Goal: Task Accomplishment & Management: Manage account settings

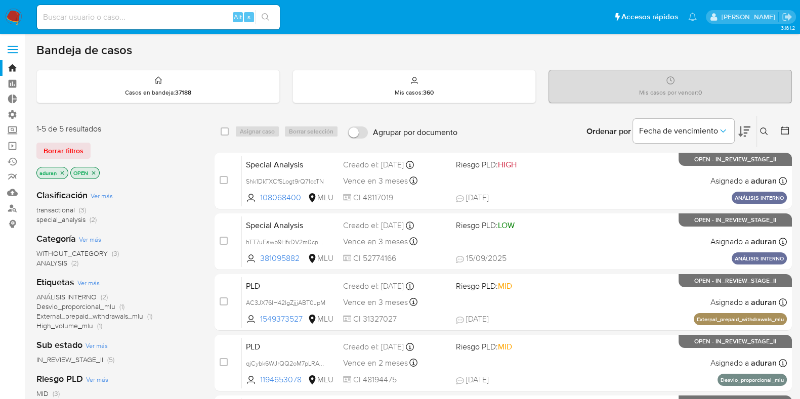
drag, startPoint x: 740, startPoint y: 134, endPoint x: 734, endPoint y: 143, distance: 10.9
click at [740, 133] on icon at bounding box center [744, 132] width 12 height 11
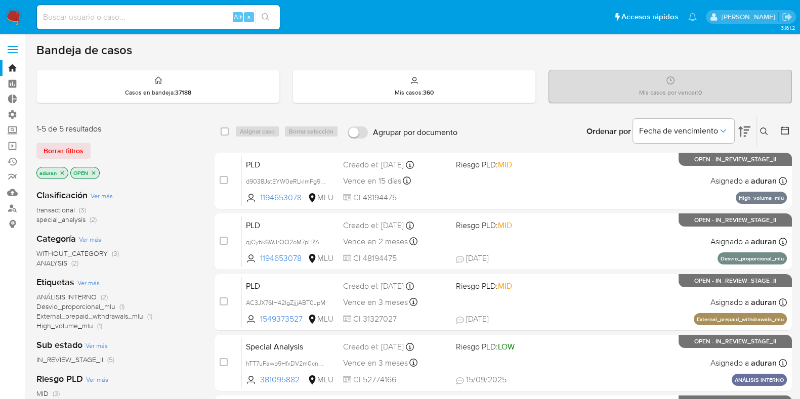
click at [200, 182] on div "1-5 de 5 resultados Borrar filtros aduran OPEN Clasificación Ver más transactio…" at bounding box center [414, 344] width 756 height 459
click at [206, 136] on div "1-5 de 5 resultados Borrar filtros aduran OPEN Clasificación Ver más transactio…" at bounding box center [414, 344] width 756 height 459
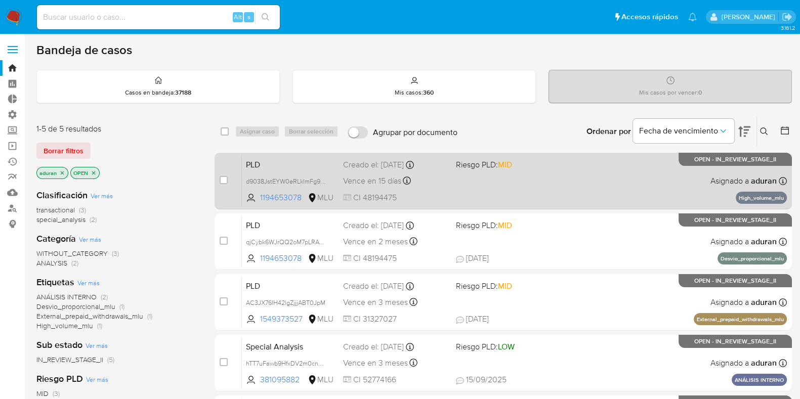
click at [572, 183] on div "PLD d9038JstEYW0eRLklmFg9f6N 1194653078 MLU Riesgo PLD: MID Creado el: 12/07/20…" at bounding box center [514, 180] width 545 height 51
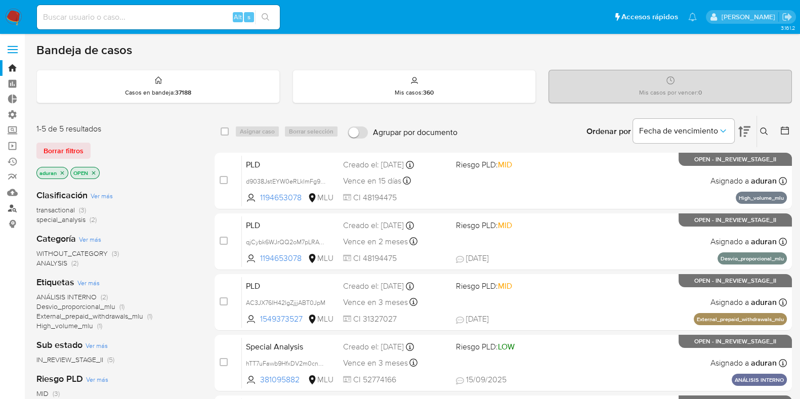
click at [11, 207] on link "Buscador de personas" at bounding box center [60, 208] width 120 height 16
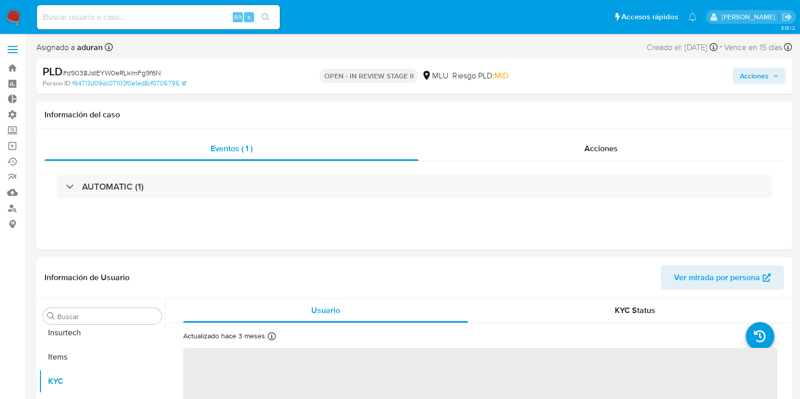
scroll to position [501, 0]
select select "10"
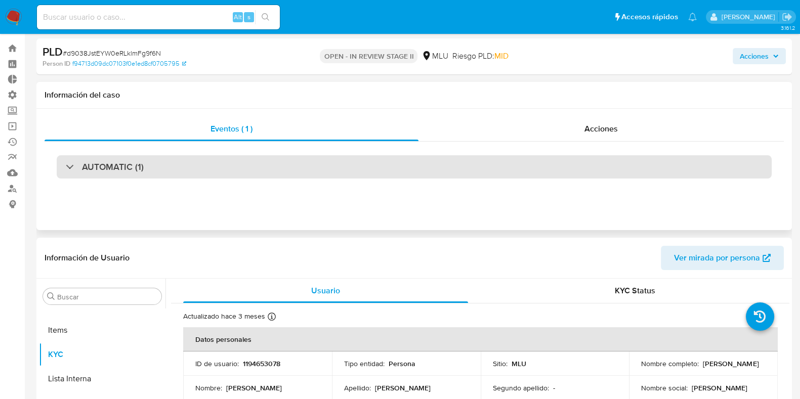
scroll to position [0, 0]
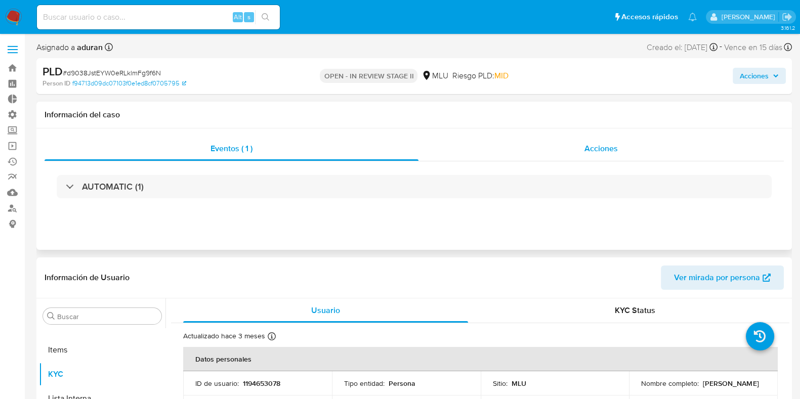
click at [594, 154] on span "Acciones" at bounding box center [601, 149] width 33 height 12
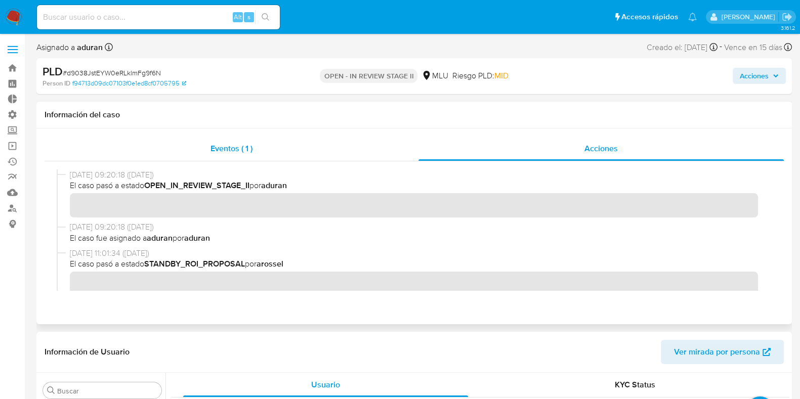
click at [311, 147] on div "Eventos ( 1 )" at bounding box center [232, 149] width 374 height 24
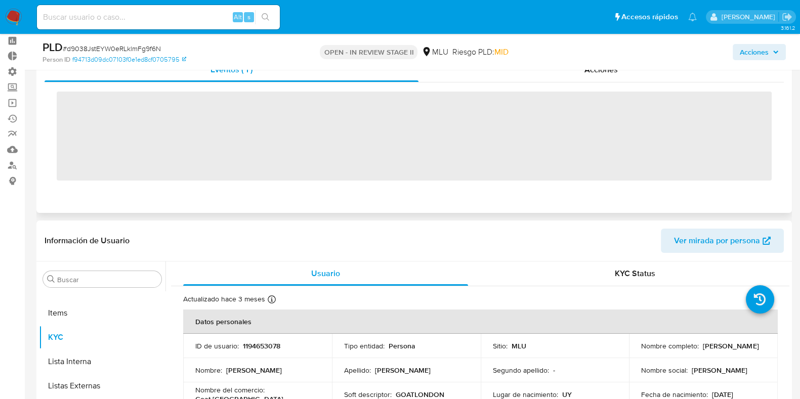
scroll to position [126, 0]
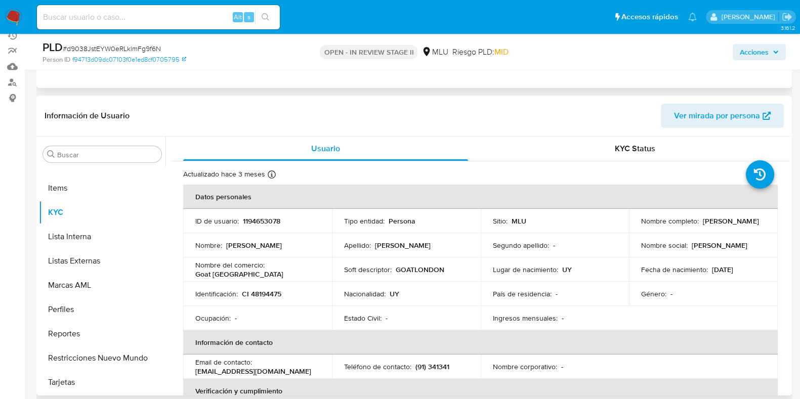
drag, startPoint x: 722, startPoint y: 224, endPoint x: 636, endPoint y: 227, distance: 86.1
click at [636, 227] on td "Nombre completo : Joaquin Garcia Cravea" at bounding box center [703, 221] width 149 height 24
copy p "[PERSON_NAME] [PERSON_NAME]"
click at [753, 52] on span "Acciones" at bounding box center [754, 52] width 29 height 16
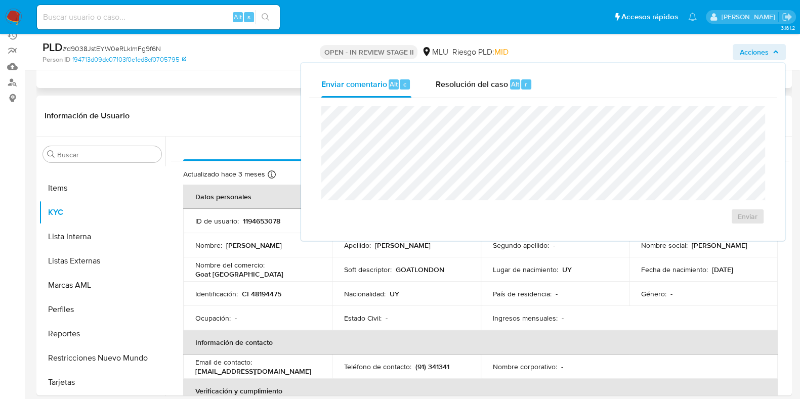
drag, startPoint x: 489, startPoint y: 77, endPoint x: 476, endPoint y: 104, distance: 30.3
click at [489, 77] on div "Resolución del caso Alt r" at bounding box center [484, 84] width 97 height 26
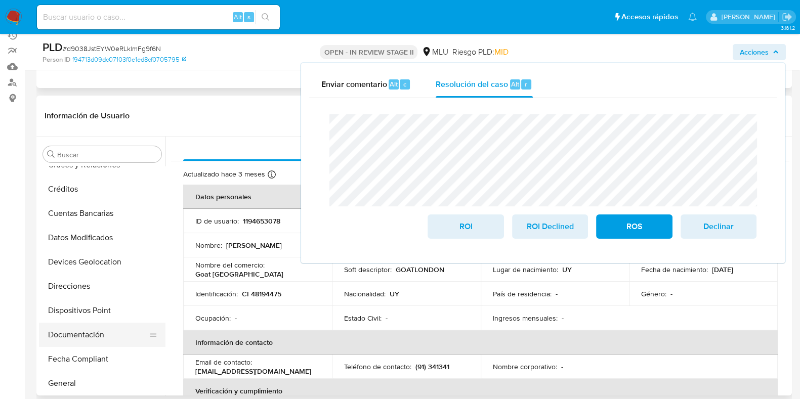
scroll to position [0, 0]
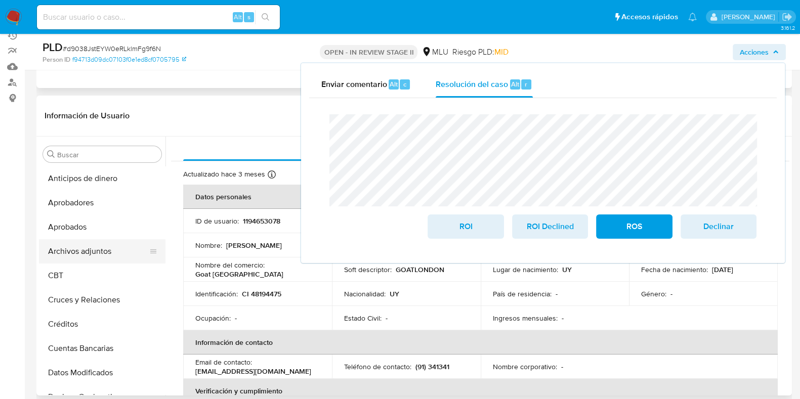
click at [93, 250] on button "Archivos adjuntos" at bounding box center [98, 251] width 118 height 24
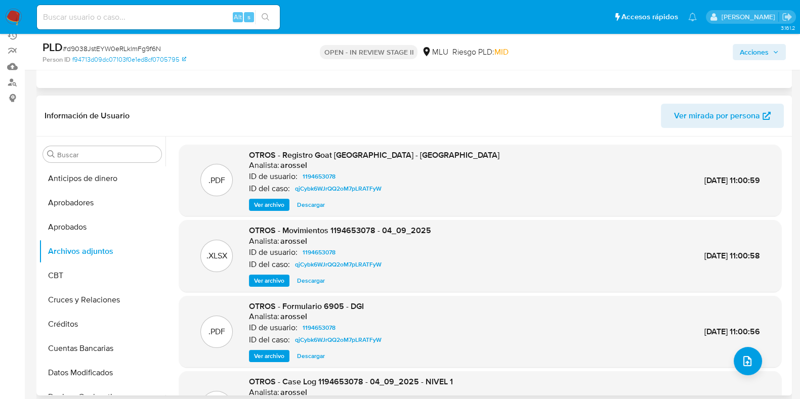
click at [308, 207] on span "Descargar" at bounding box center [311, 205] width 28 height 10
click at [306, 356] on span "Descargar" at bounding box center [311, 356] width 28 height 10
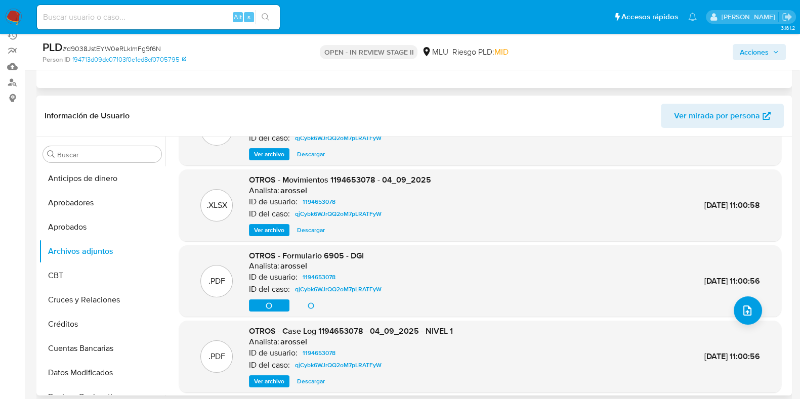
scroll to position [85, 0]
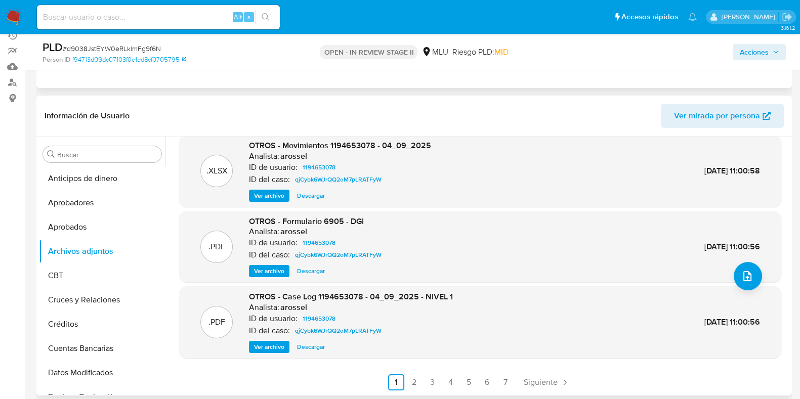
click at [309, 346] on span "Descargar" at bounding box center [311, 347] width 28 height 10
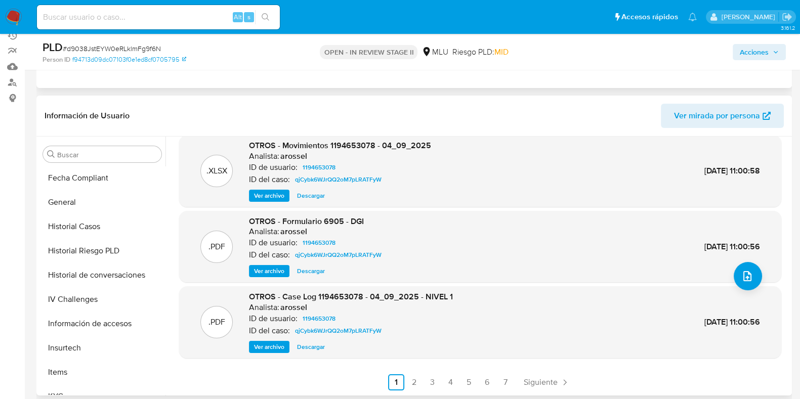
scroll to position [380, 0]
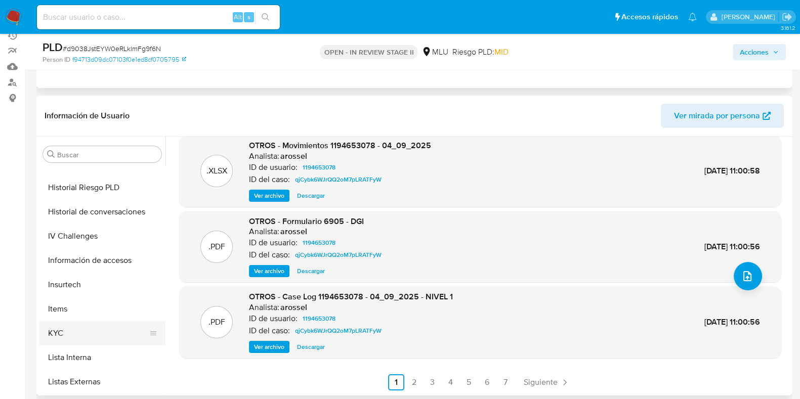
click at [72, 336] on button "KYC" at bounding box center [98, 333] width 118 height 24
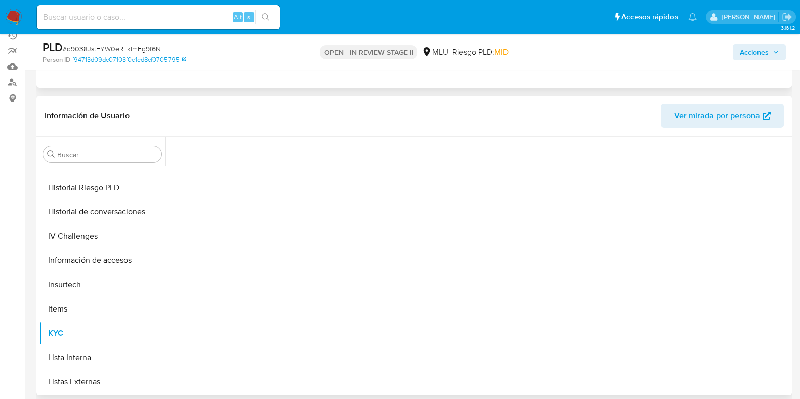
scroll to position [0, 0]
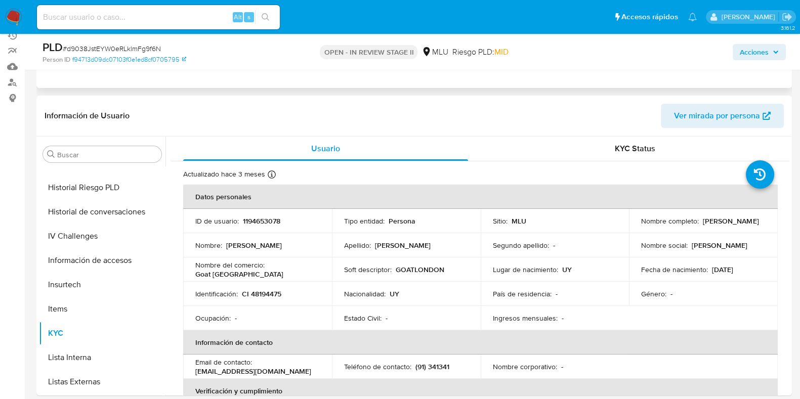
click at [746, 59] on span "Acciones" at bounding box center [754, 52] width 29 height 16
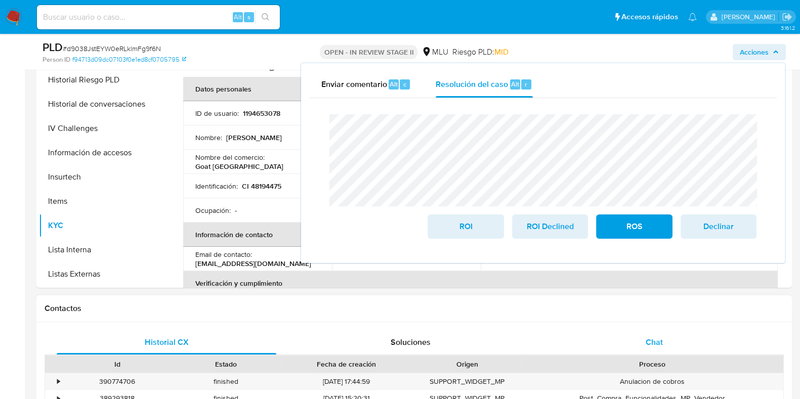
scroll to position [253, 0]
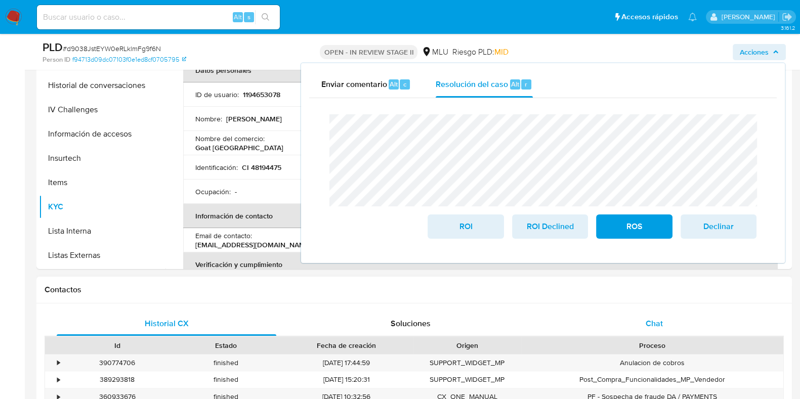
click at [630, 315] on div "Chat" at bounding box center [655, 324] width 220 height 24
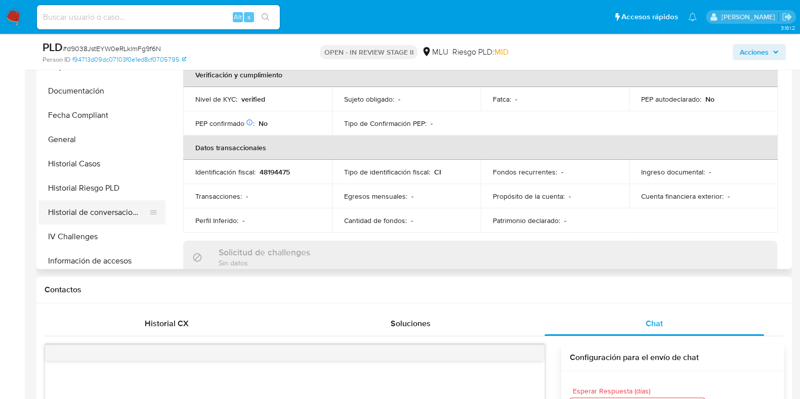
click at [104, 209] on button "Historial de conversaciones" at bounding box center [98, 212] width 118 height 24
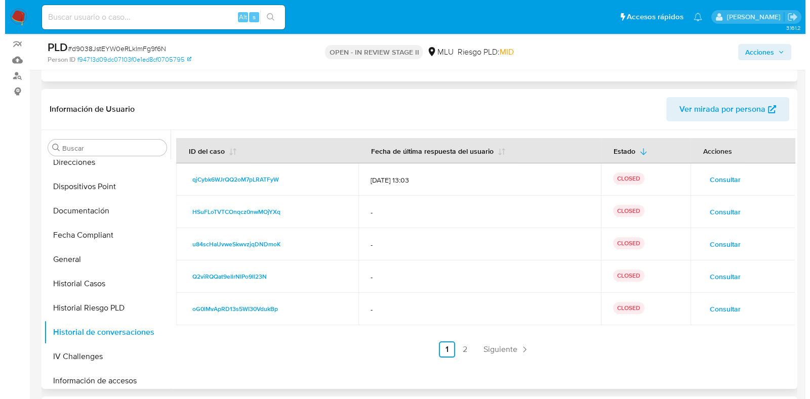
scroll to position [190, 0]
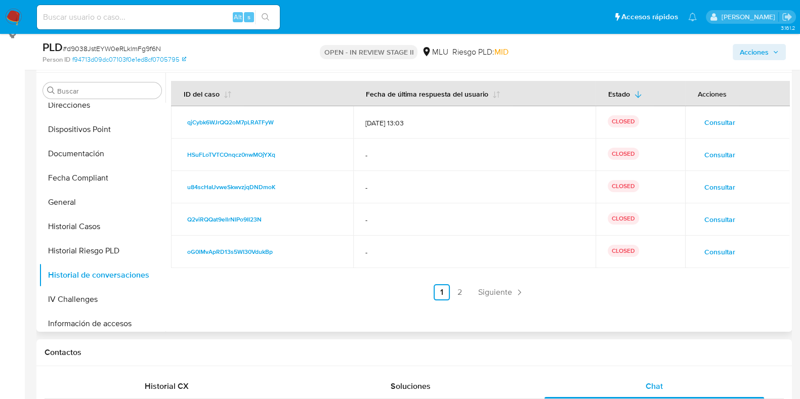
click at [710, 128] on span "Consultar" at bounding box center [719, 122] width 31 height 14
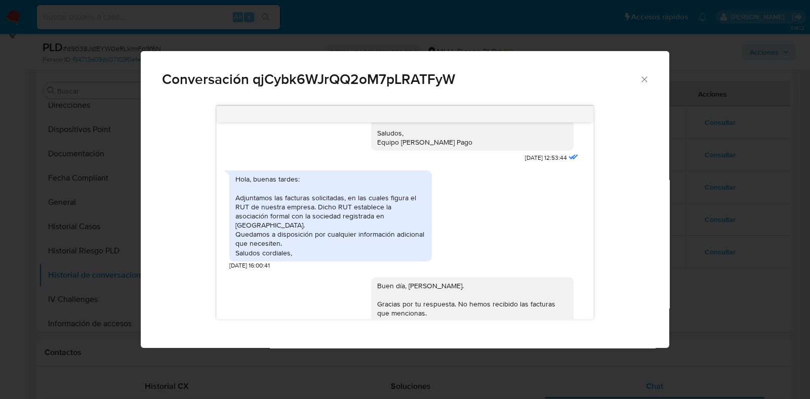
scroll to position [1108, 0]
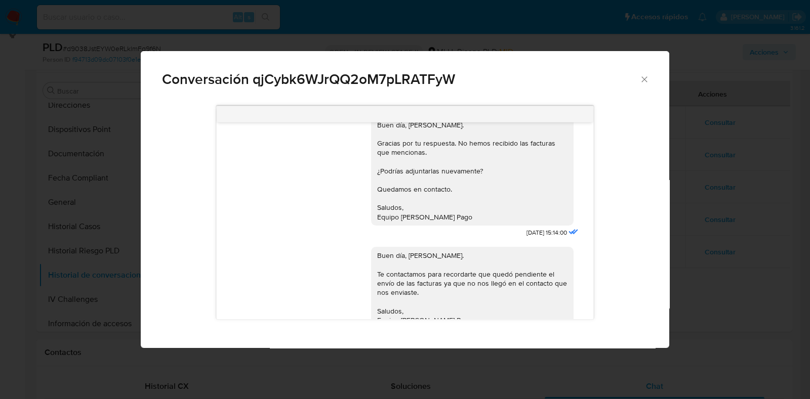
click at [678, 228] on div "Conversación qjCybk6WJrQQ2oM7pLRATFyW Buenas tardes, Joaquin. Te contactamos ya…" at bounding box center [405, 199] width 810 height 399
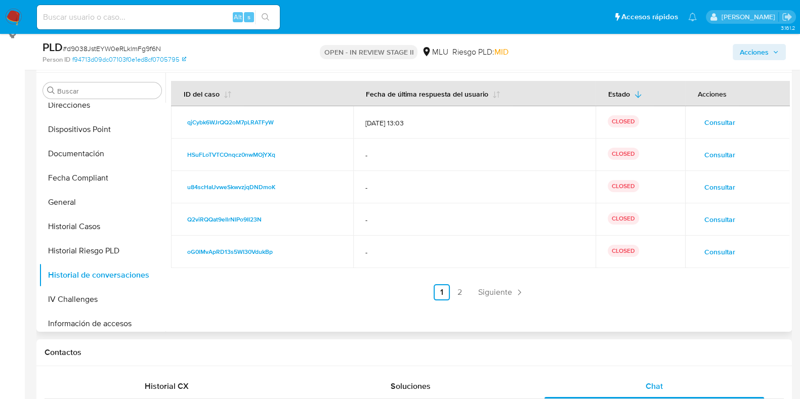
click at [699, 156] on button "Consultar" at bounding box center [719, 155] width 45 height 16
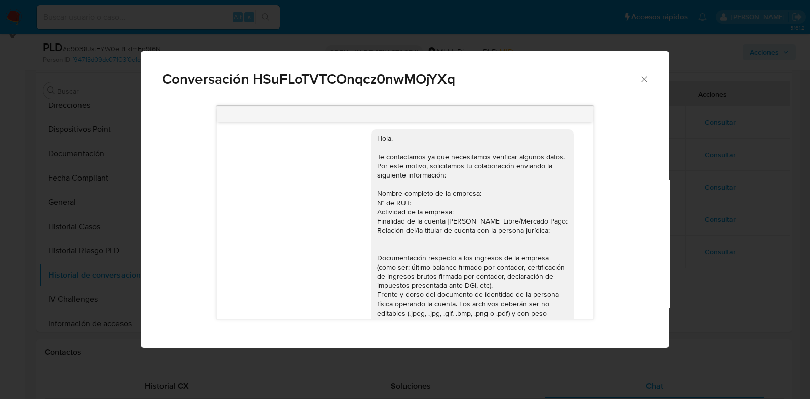
scroll to position [0, 0]
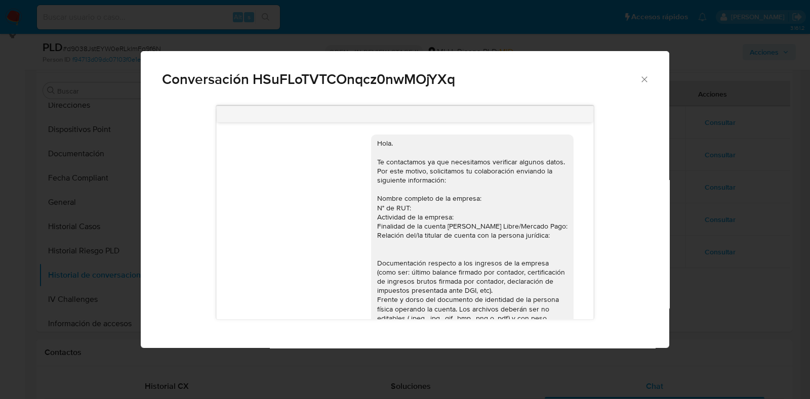
click at [767, 247] on div "Conversación HSuFLoTVTCOnqcz0nwMOjYXq https://www.mercadolibre.com.uy/ayuda/Tra…" at bounding box center [405, 199] width 810 height 399
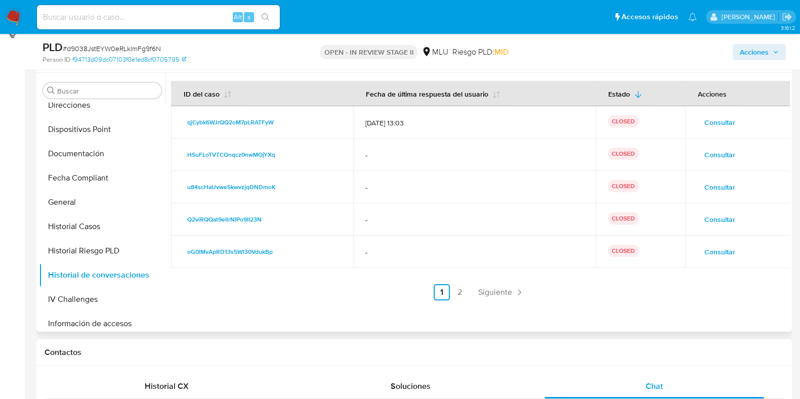
click at [713, 191] on span "Consultar" at bounding box center [719, 187] width 31 height 14
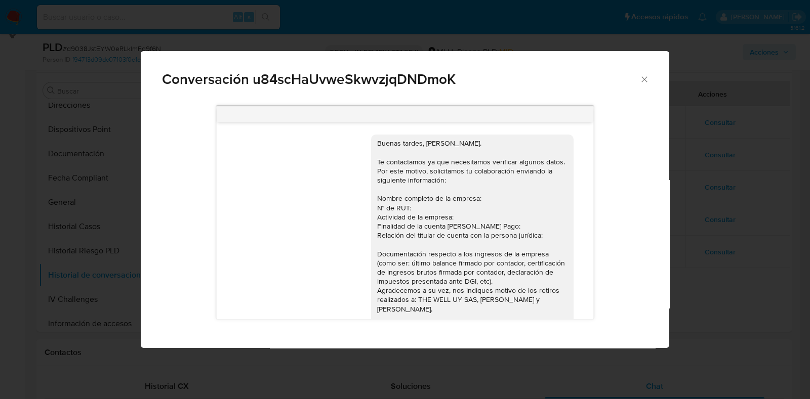
click at [705, 253] on div "Conversación u84scHaUvweSkwvzjqDNDmoK 09/08/2024 19:49:37 Buenos días, Joaquín.…" at bounding box center [405, 199] width 810 height 399
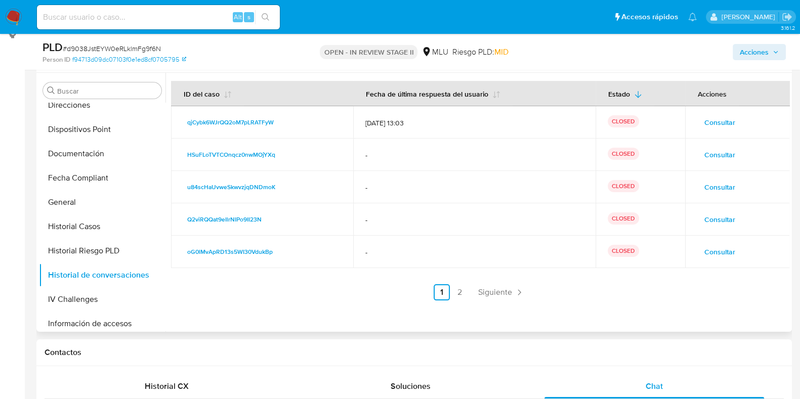
click at [723, 225] on span "Consultar" at bounding box center [719, 220] width 31 height 14
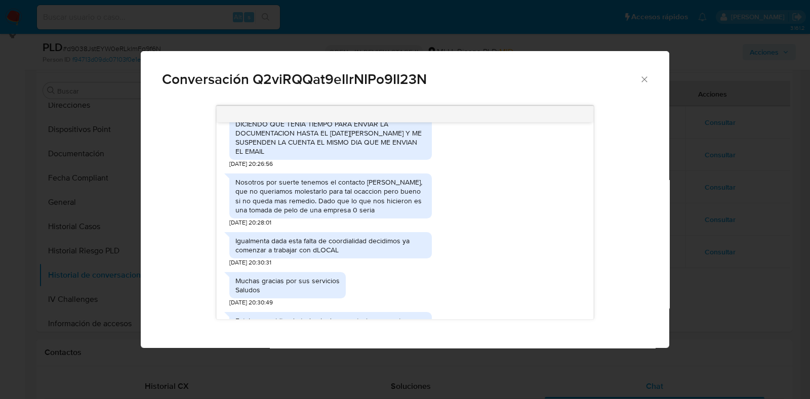
scroll to position [759, 0]
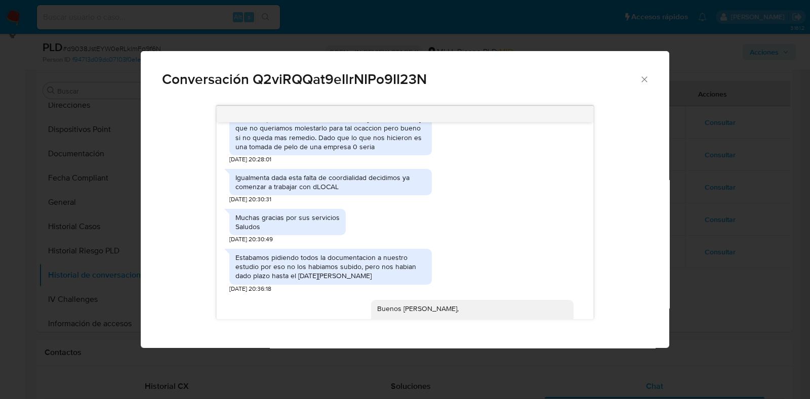
click at [735, 229] on div "Conversación Q2viRQQat9eIlrNIPo9II23N 18/01/2024 19:23:23 Buen día Joaquín, Te …" at bounding box center [405, 199] width 810 height 399
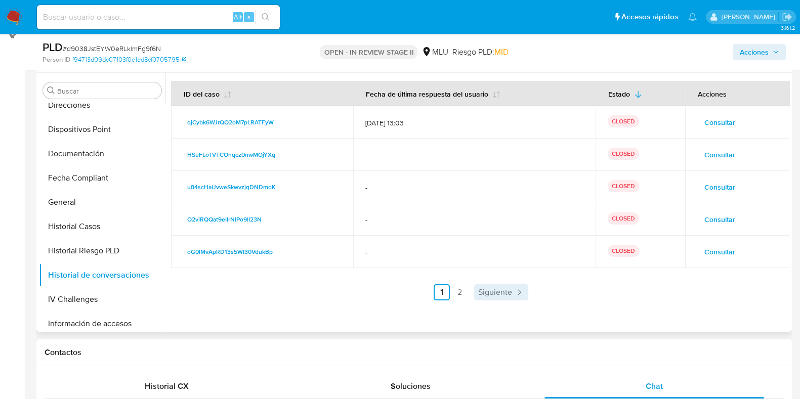
click at [495, 286] on section at bounding box center [480, 191] width 618 height 220
click at [494, 289] on span "Siguiente" at bounding box center [495, 292] width 34 height 8
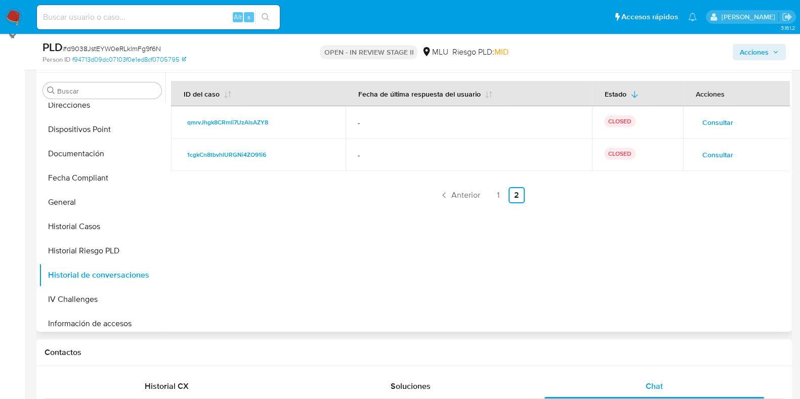
click at [713, 157] on span "Consultar" at bounding box center [717, 155] width 31 height 14
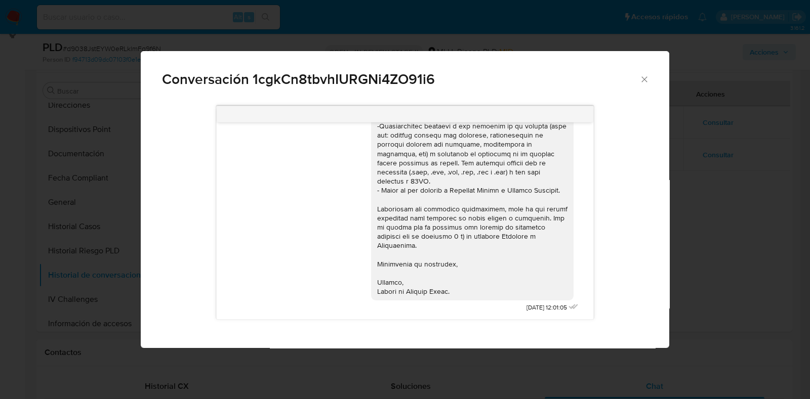
scroll to position [366, 0]
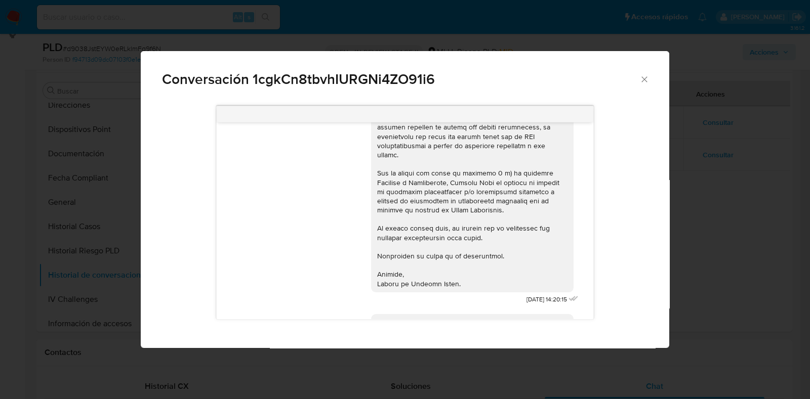
click at [762, 231] on div "Conversación 1cgkCn8tbvhIURGNi4ZO91i6 https://www.mercadolibre.com.uy/ayuda/Tra…" at bounding box center [405, 199] width 810 height 399
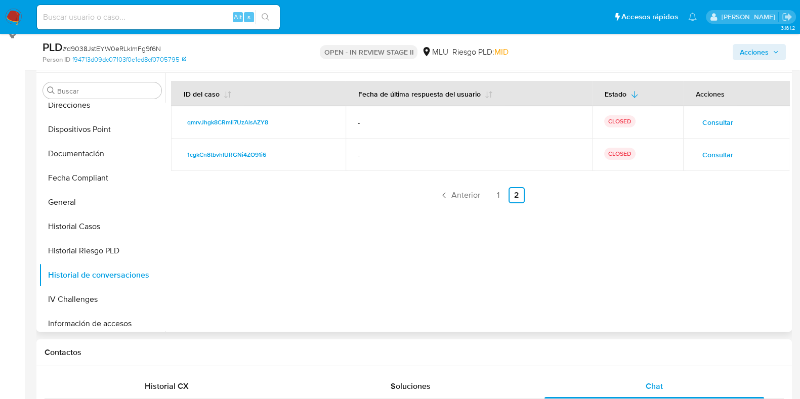
click at [715, 126] on span "Consultar" at bounding box center [717, 122] width 31 height 14
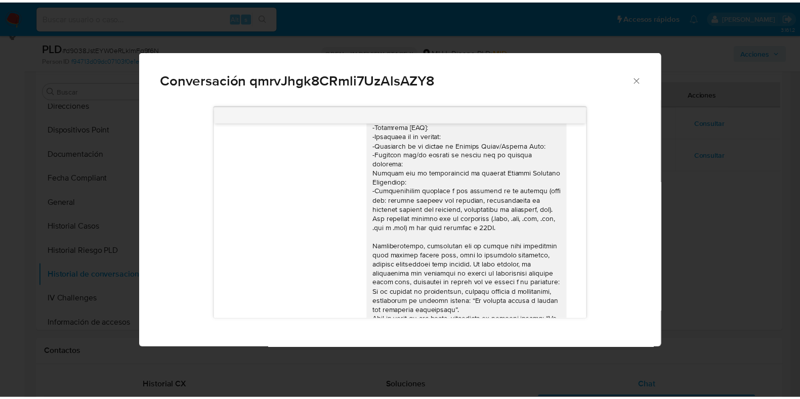
scroll to position [90, 0]
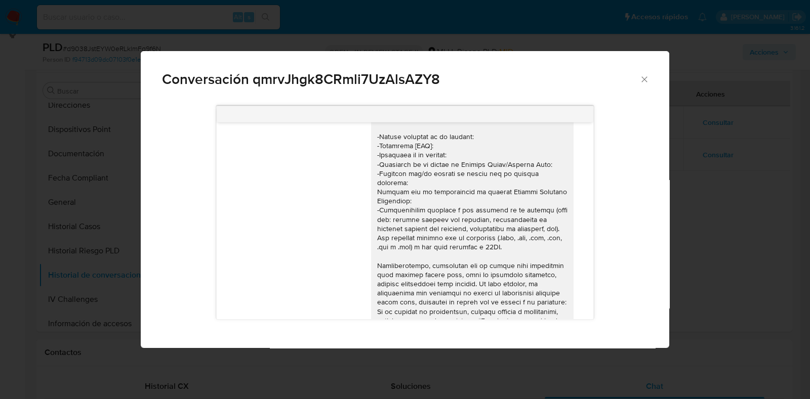
click at [750, 257] on div "Conversación qmrvJhgk8CRmli7UzAlsAZY8 04/08/2023 15:00:19 Hola Joaquín, Te cons…" at bounding box center [405, 199] width 810 height 399
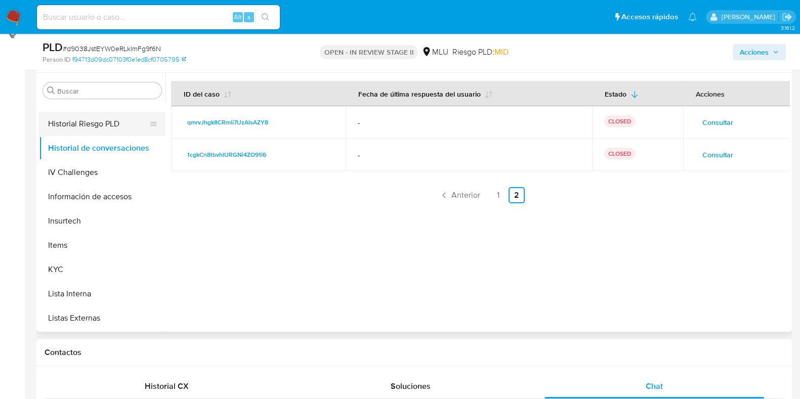
scroll to position [383, 0]
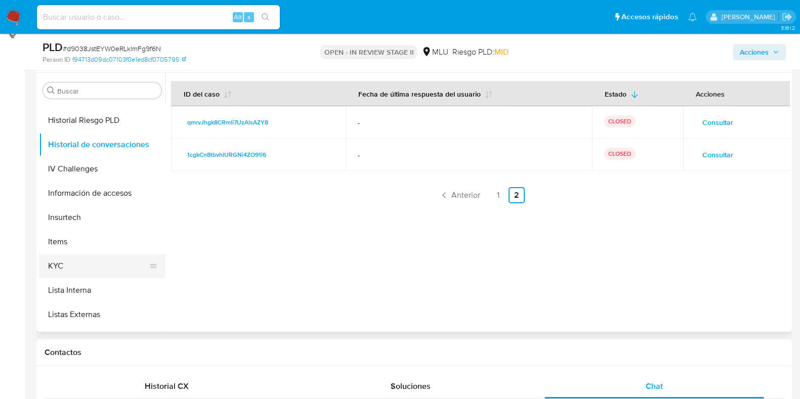
click at [66, 262] on button "KYC" at bounding box center [98, 266] width 118 height 24
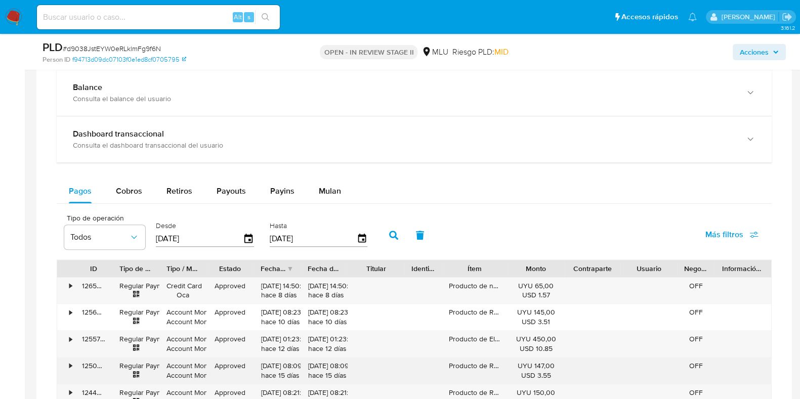
scroll to position [1012, 0]
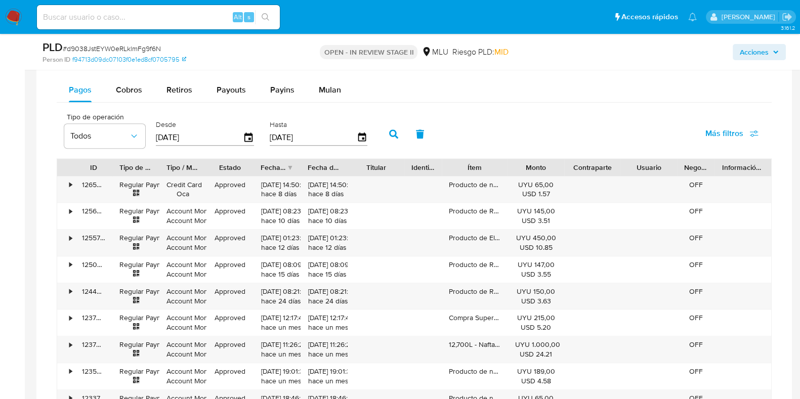
click at [746, 50] on span "Acciones" at bounding box center [754, 52] width 29 height 16
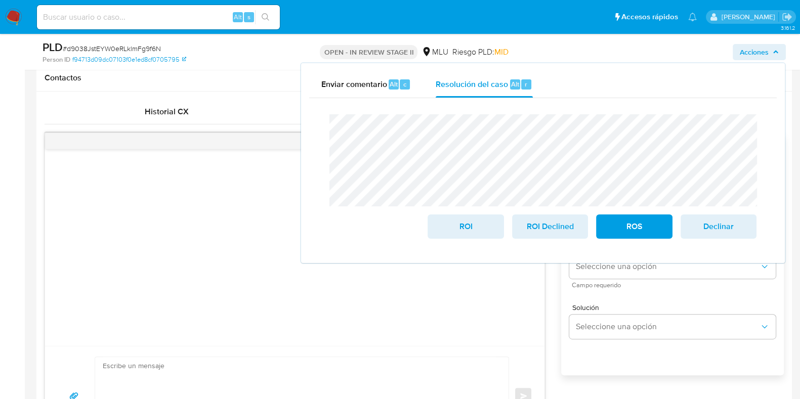
scroll to position [190, 0]
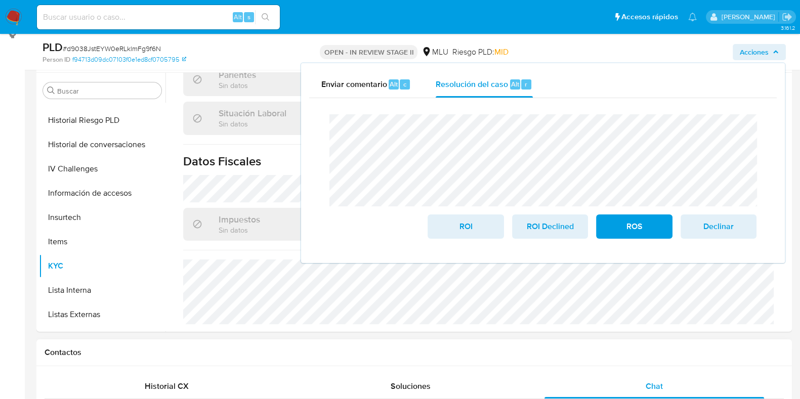
click at [507, 350] on h1 "Contactos" at bounding box center [414, 353] width 739 height 10
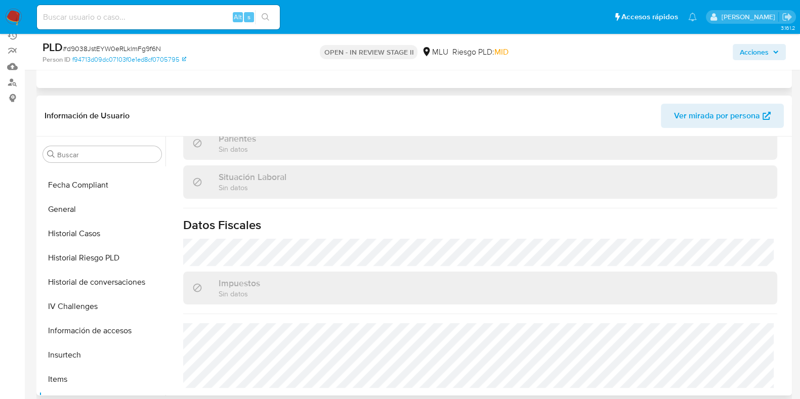
scroll to position [320, 0]
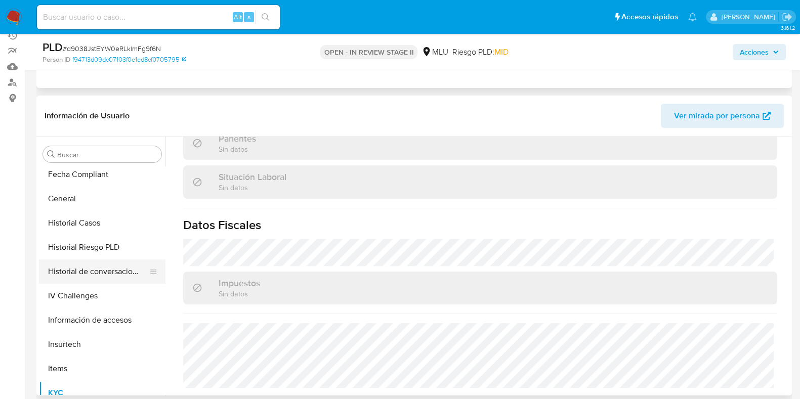
click at [114, 272] on button "Historial de conversaciones" at bounding box center [98, 272] width 118 height 24
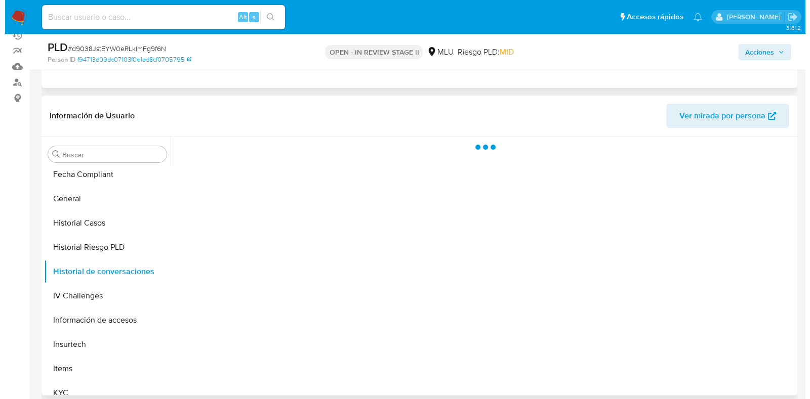
scroll to position [0, 0]
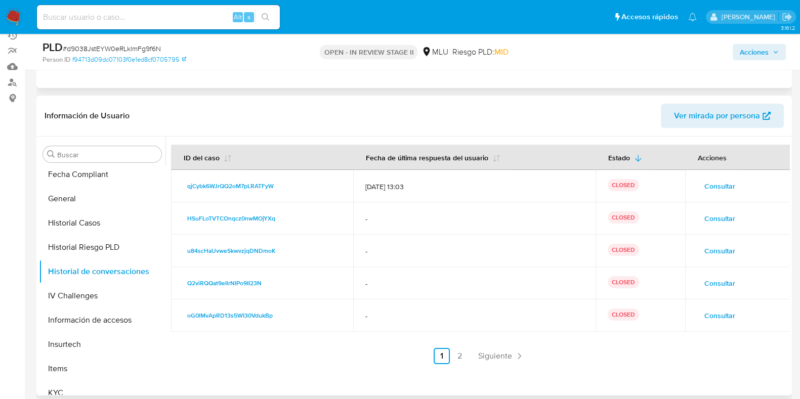
click at [697, 215] on button "Consultar" at bounding box center [719, 219] width 45 height 16
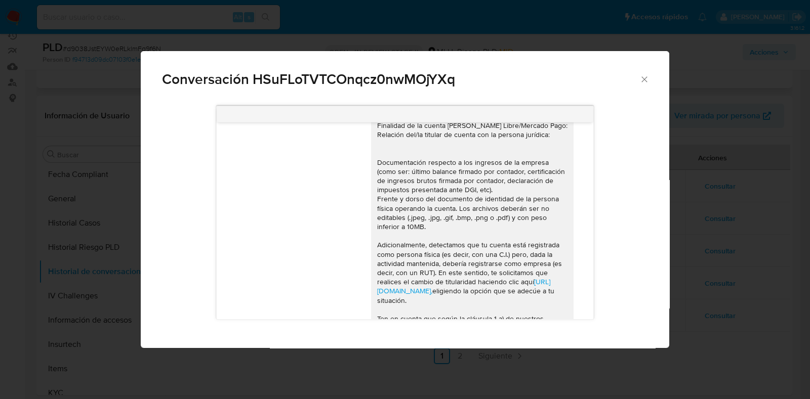
scroll to position [98, 0]
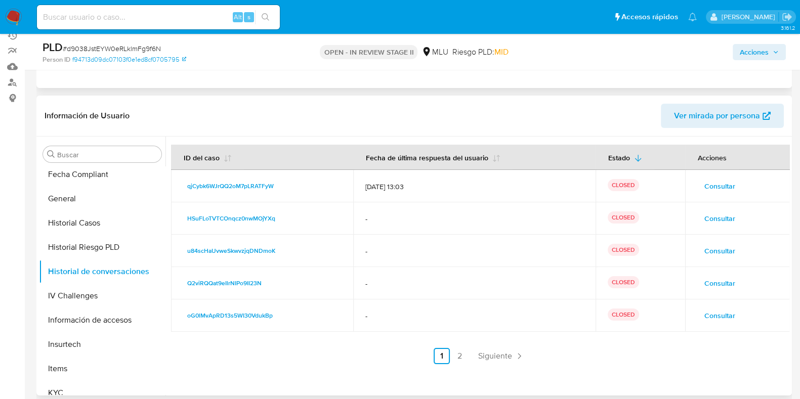
click at [714, 189] on span "Consultar" at bounding box center [719, 186] width 31 height 14
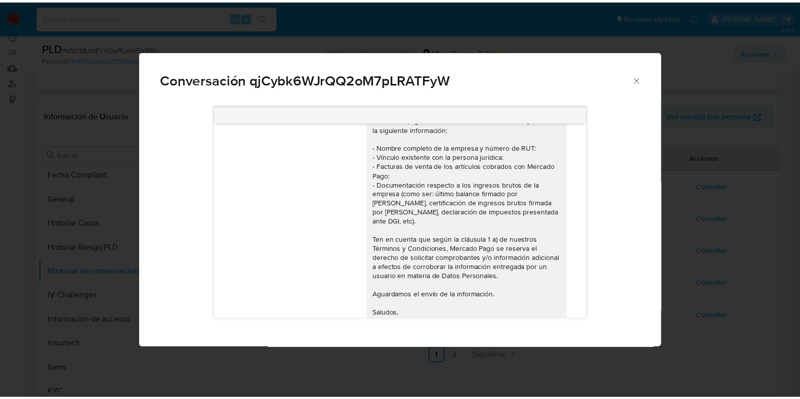
scroll to position [0, 0]
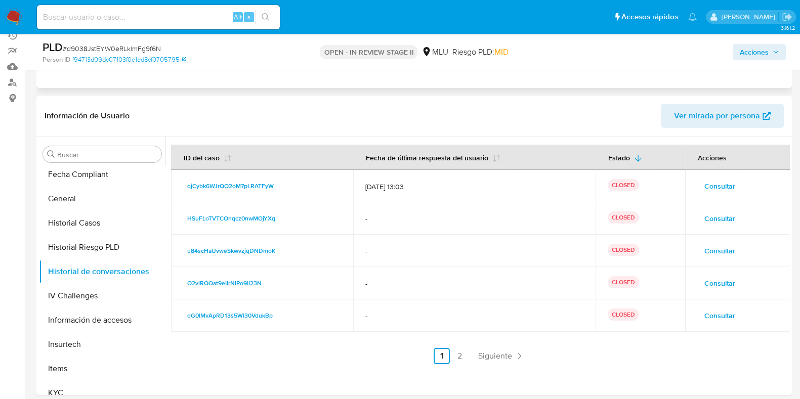
click at [741, 58] on span "Acciones" at bounding box center [754, 52] width 29 height 16
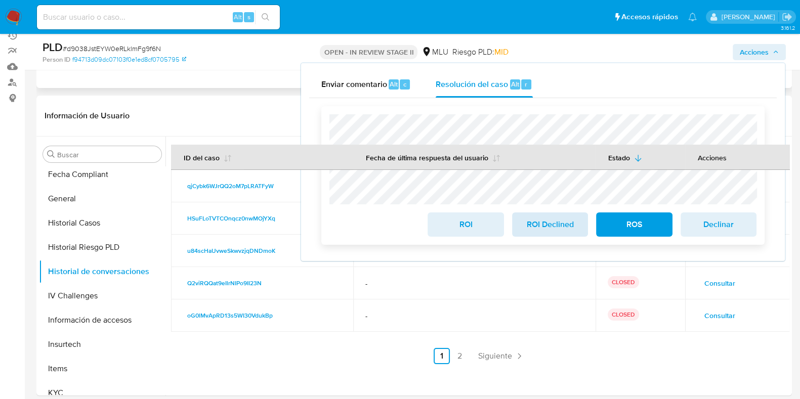
click at [517, 224] on div "ROI ROI Declined ROS Declinar" at bounding box center [542, 175] width 427 height 122
click at [534, 234] on span "ROI Declined" at bounding box center [550, 225] width 50 height 22
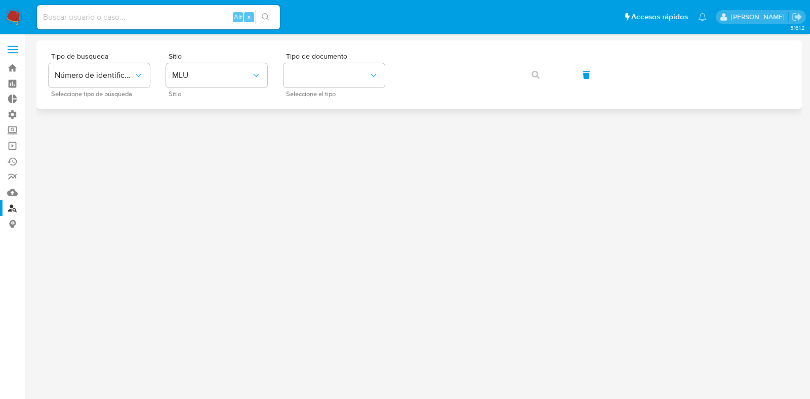
click at [663, 87] on div "Tipo de busqueda Número de identificación Seleccione tipo de búsqueda Sitio MLU…" at bounding box center [419, 75] width 741 height 44
click at [204, 68] on button "MLU" at bounding box center [216, 75] width 101 height 24
click at [367, 77] on button "identificationType" at bounding box center [333, 75] width 101 height 24
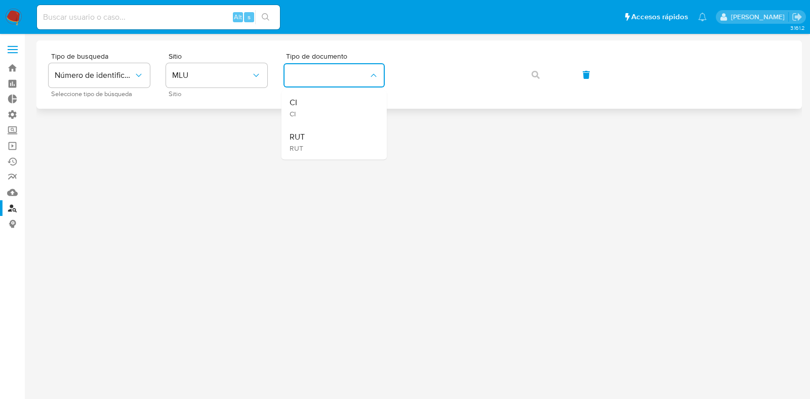
drag, startPoint x: 342, startPoint y: 132, endPoint x: 480, endPoint y: 90, distance: 144.1
click at [343, 133] on div "RUT RUT" at bounding box center [330, 142] width 83 height 34
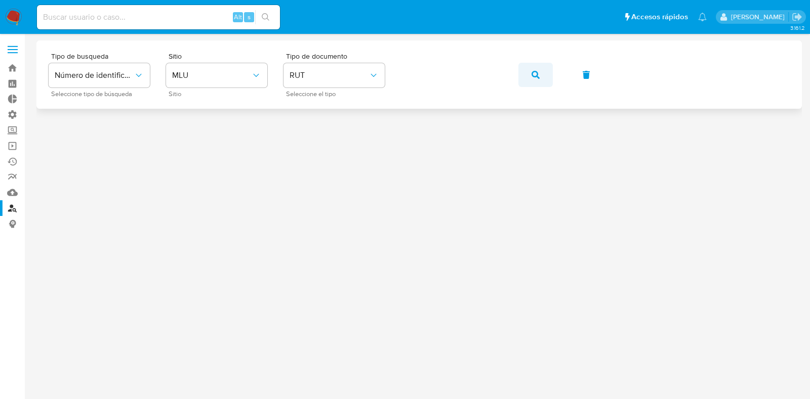
click at [543, 76] on button "button" at bounding box center [535, 75] width 34 height 24
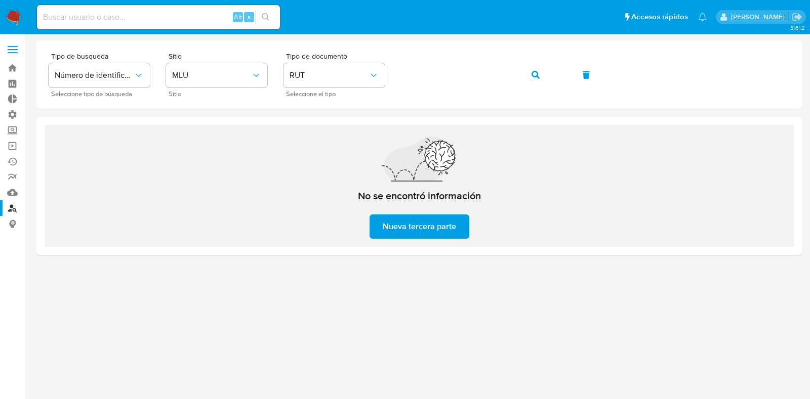
click at [20, 11] on img at bounding box center [13, 17] width 17 height 17
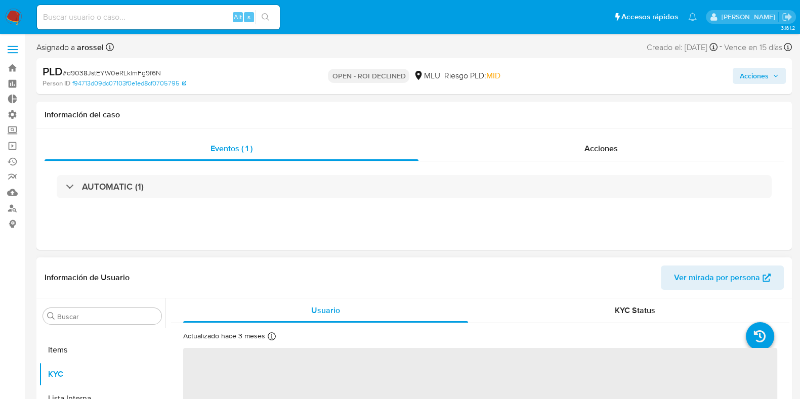
scroll to position [190, 0]
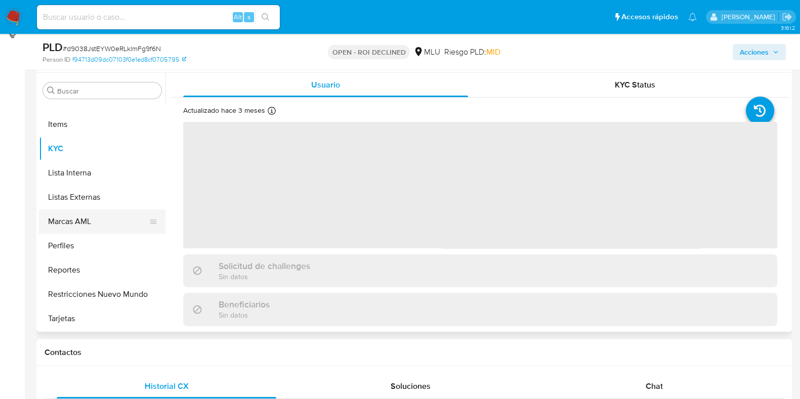
select select "10"
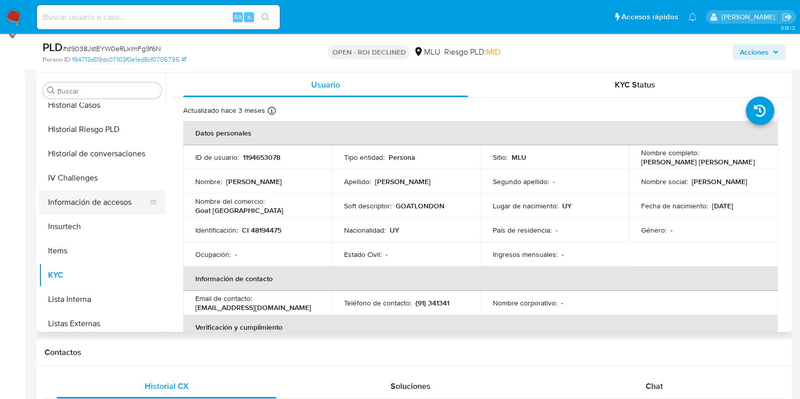
scroll to position [311, 0]
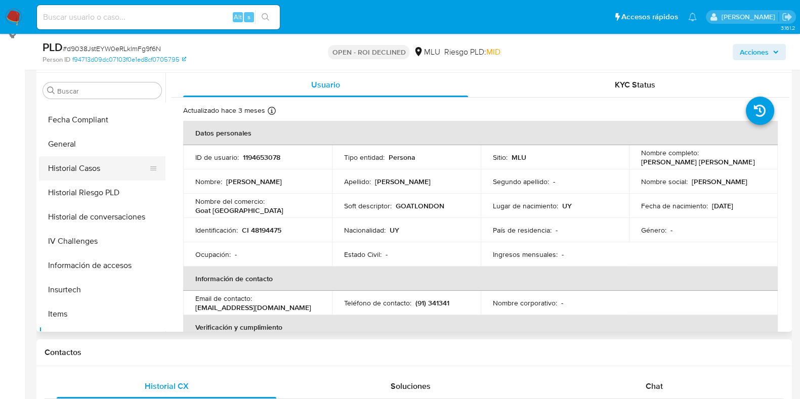
click at [102, 178] on button "Historial Casos" at bounding box center [98, 168] width 118 height 24
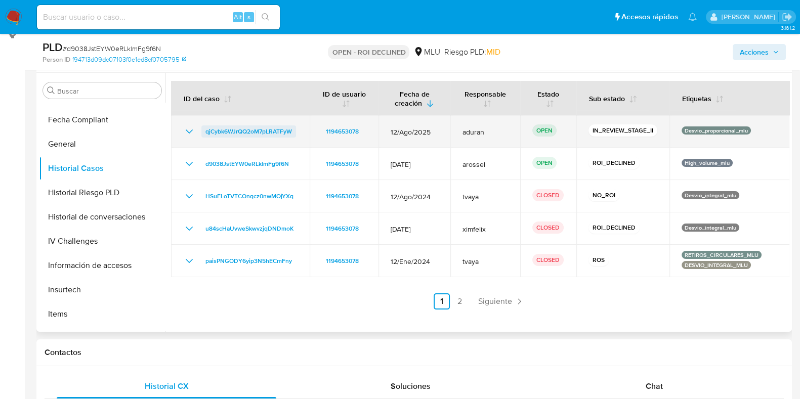
click at [267, 134] on span "qjCybk6WJrQQ2oM7pLRATFyW" at bounding box center [248, 132] width 87 height 12
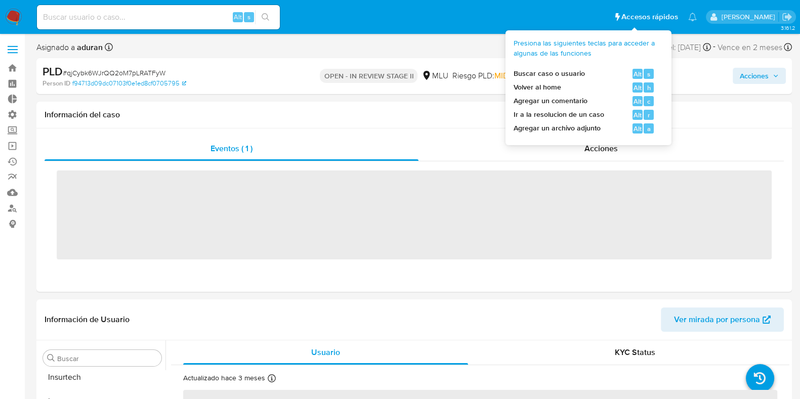
scroll to position [501, 0]
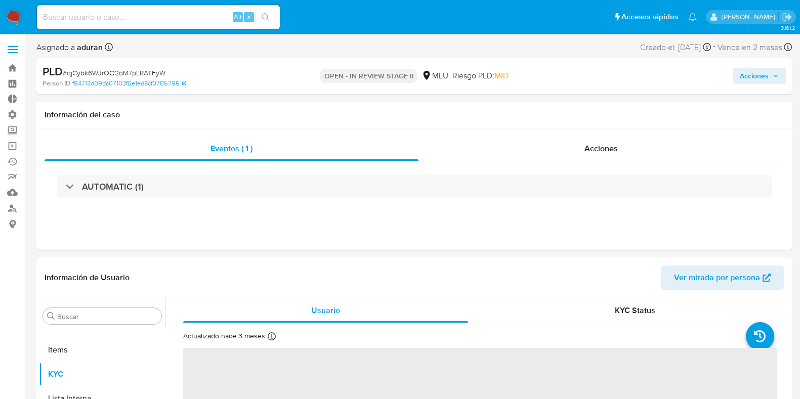
click at [749, 83] on span "Acciones" at bounding box center [754, 76] width 29 height 16
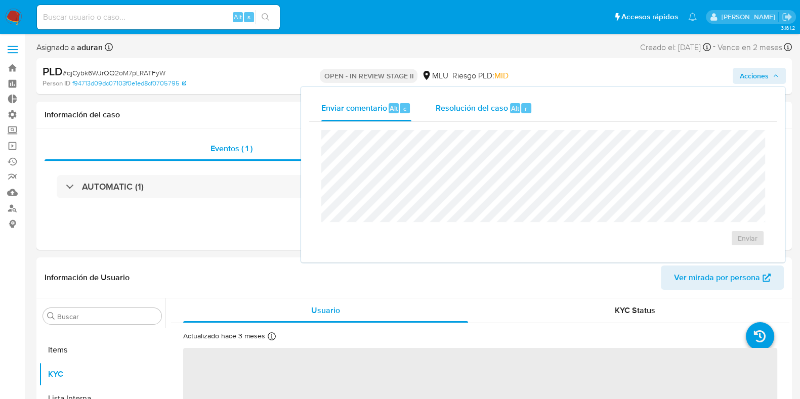
select select "10"
click at [497, 107] on span "Resolución del caso" at bounding box center [472, 108] width 72 height 12
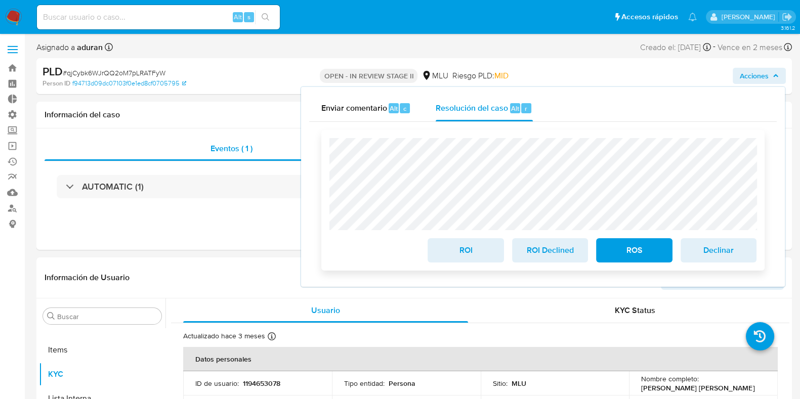
click at [557, 252] on span "ROI Declined" at bounding box center [550, 250] width 50 height 22
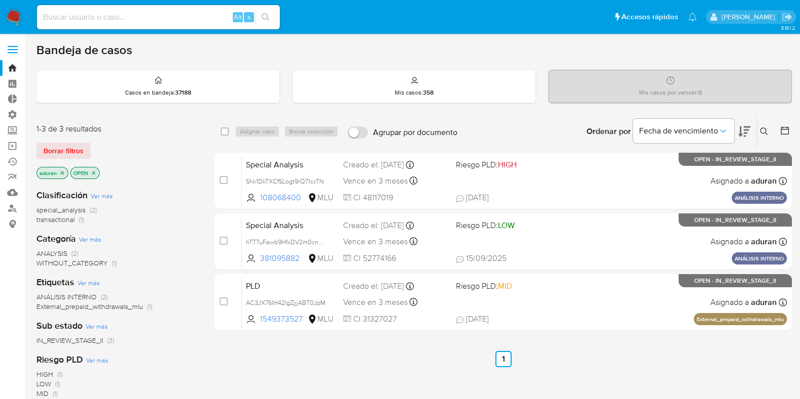
click at [58, 144] on span "Borrar filtros" at bounding box center [64, 151] width 40 height 14
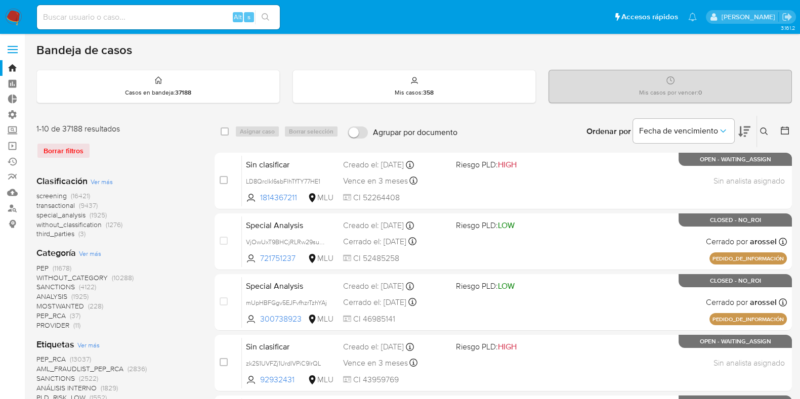
scroll to position [126, 0]
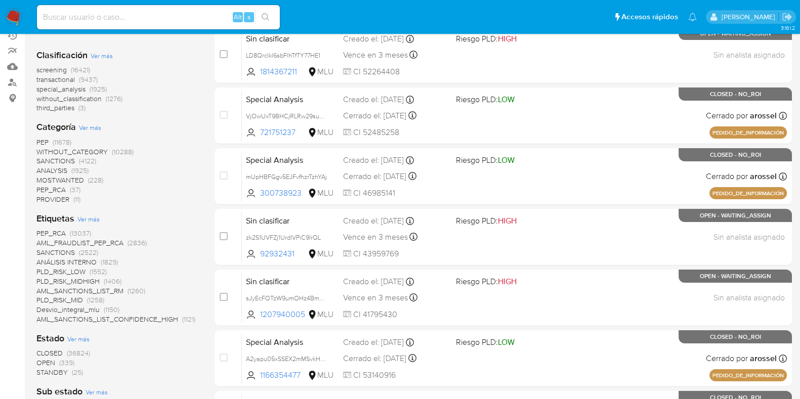
click at [62, 372] on span "STANDBY" at bounding box center [51, 372] width 31 height 10
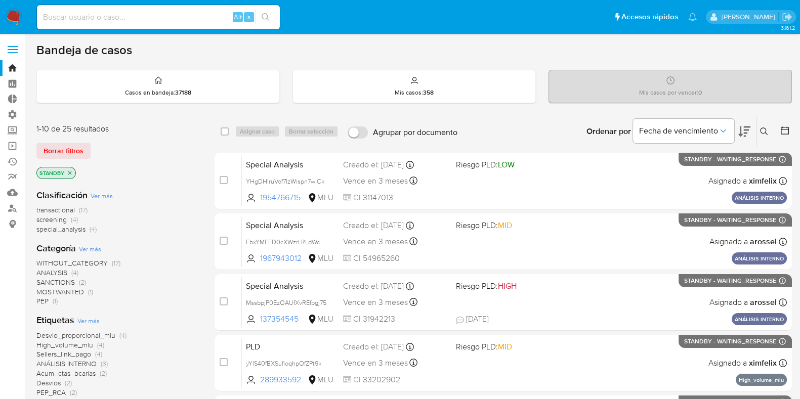
click at [12, 14] on img at bounding box center [13, 17] width 17 height 17
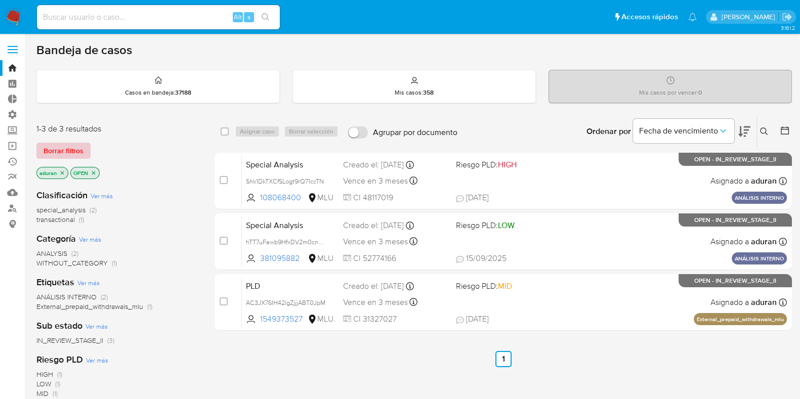
click at [71, 150] on div "1-3 de 3 resultados Borrar filtros aduran OPEN" at bounding box center [117, 152] width 162 height 58
click at [71, 153] on span "Borrar filtros" at bounding box center [64, 151] width 40 height 14
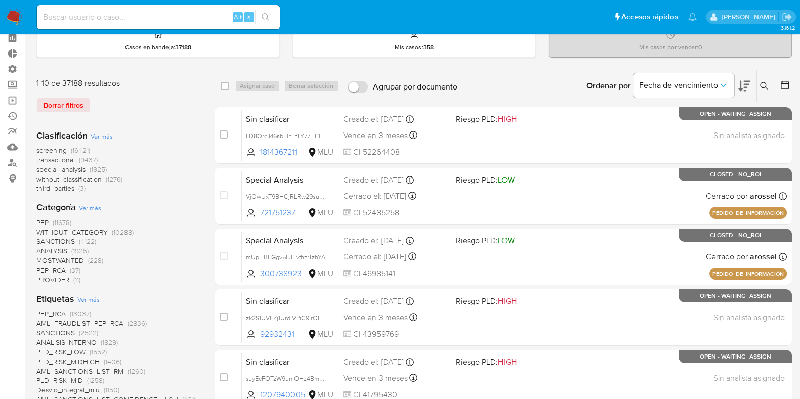
scroll to position [190, 0]
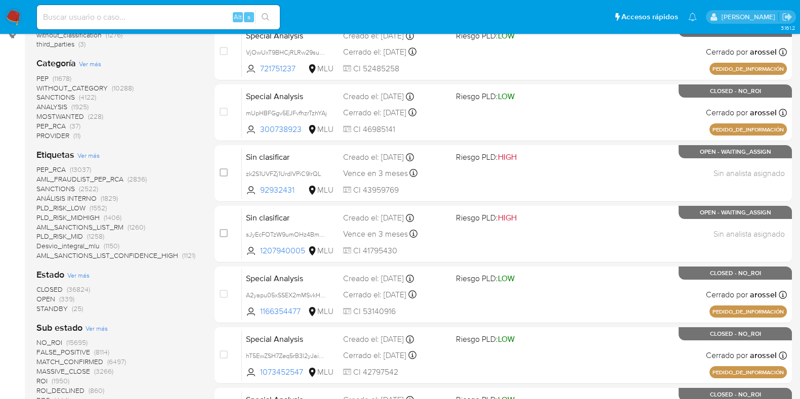
click at [60, 307] on span "STANDBY" at bounding box center [51, 309] width 31 height 10
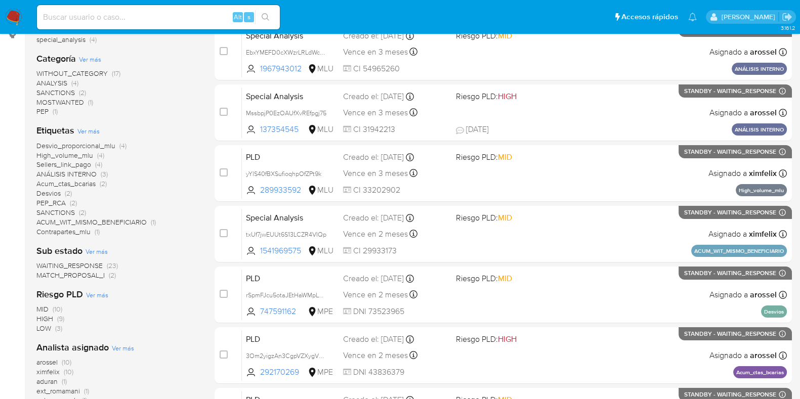
click at [91, 276] on span "MATCH_PROPOSAL_I" at bounding box center [70, 275] width 68 height 10
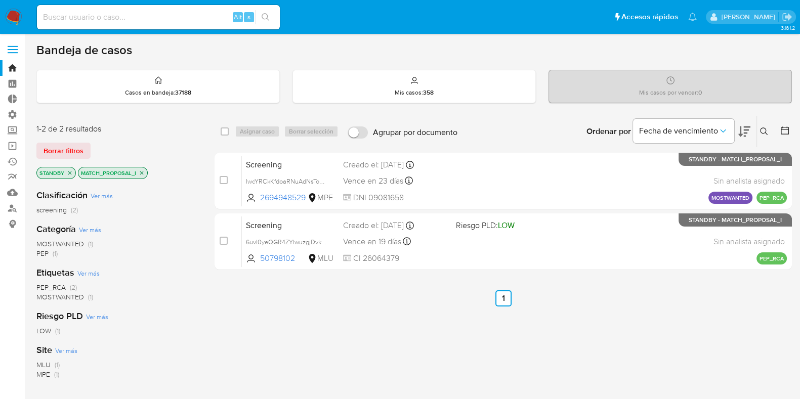
click at [215, 132] on div "select-all-cases-checkbox Asignar caso Borrar selección Agrupar por documento O…" at bounding box center [503, 131] width 577 height 31
click at [221, 130] on input "checkbox" at bounding box center [225, 132] width 8 height 8
checkbox input "true"
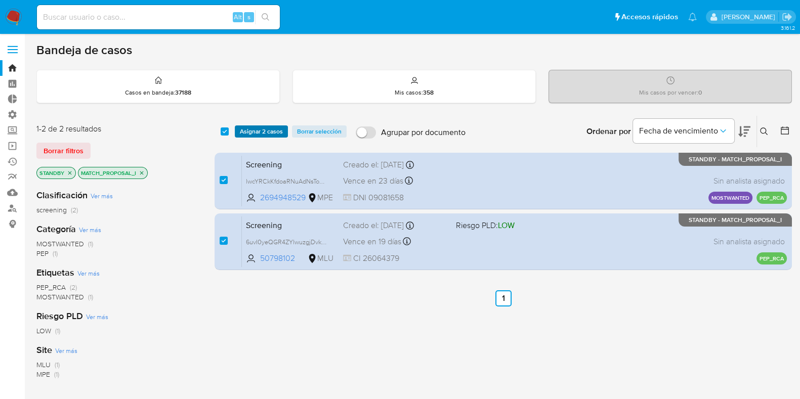
click at [257, 133] on span "Asignar 2 casos" at bounding box center [261, 132] width 43 height 10
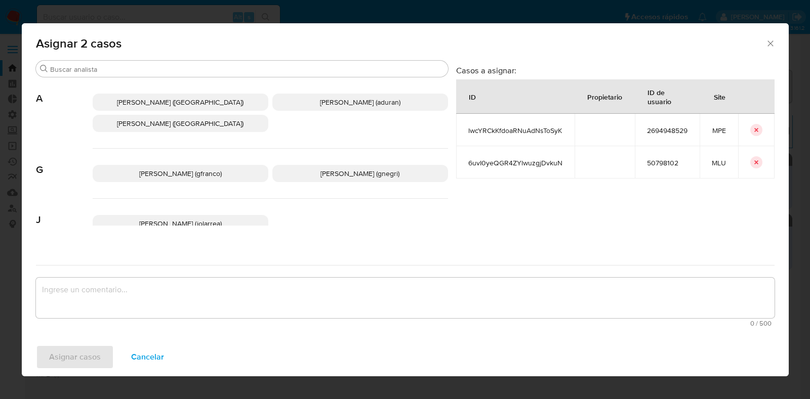
click at [326, 107] on p "Agustin Matias Duran (aduran)" at bounding box center [360, 102] width 176 height 17
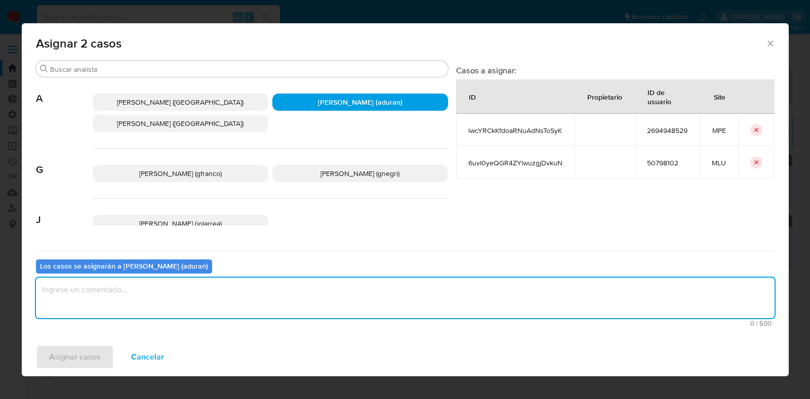
click at [257, 289] on textarea "assign-modal" at bounding box center [405, 298] width 738 height 40
type textarea "."
click at [86, 355] on span "Asignar casos" at bounding box center [75, 357] width 52 height 22
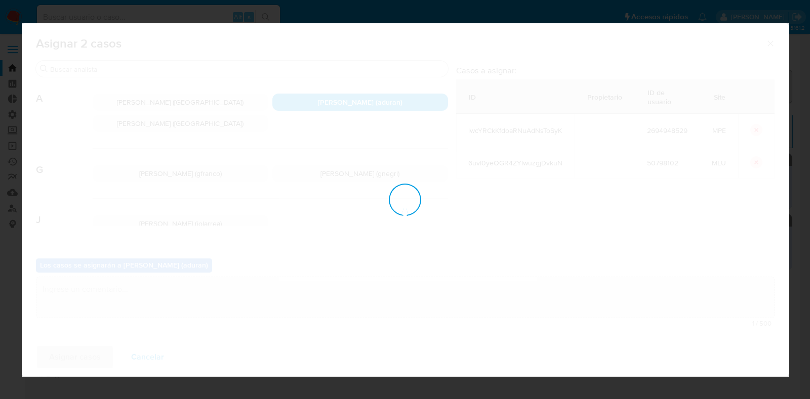
checkbox input "false"
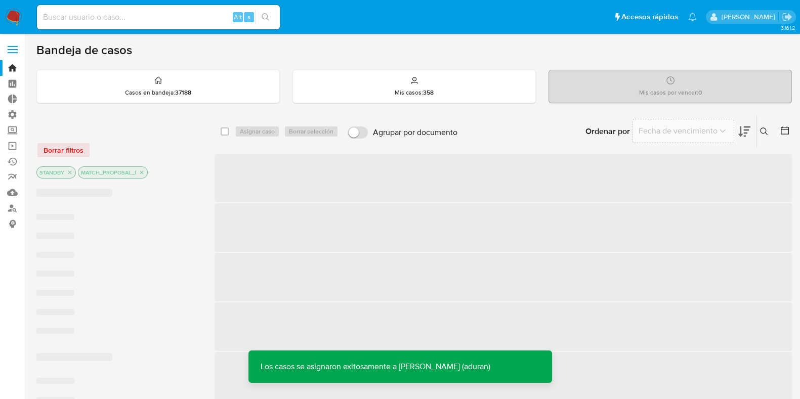
click at [12, 22] on img at bounding box center [13, 17] width 17 height 17
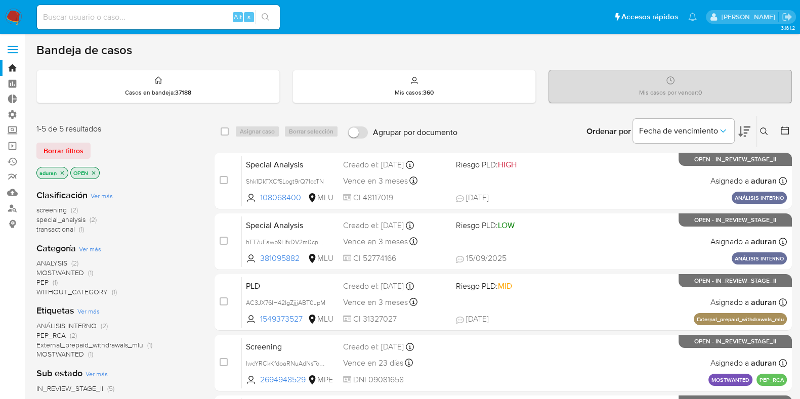
click at [57, 211] on span "screening" at bounding box center [51, 210] width 30 height 10
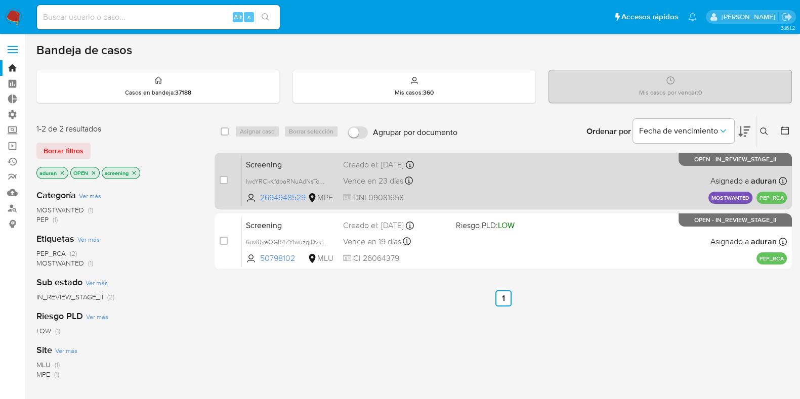
click at [485, 200] on div "Screening lwcYRCkKfdoaRNuAdNsToSyK 2694948529 MPE Creado el: [DATE] Creado el: …" at bounding box center [514, 180] width 545 height 51
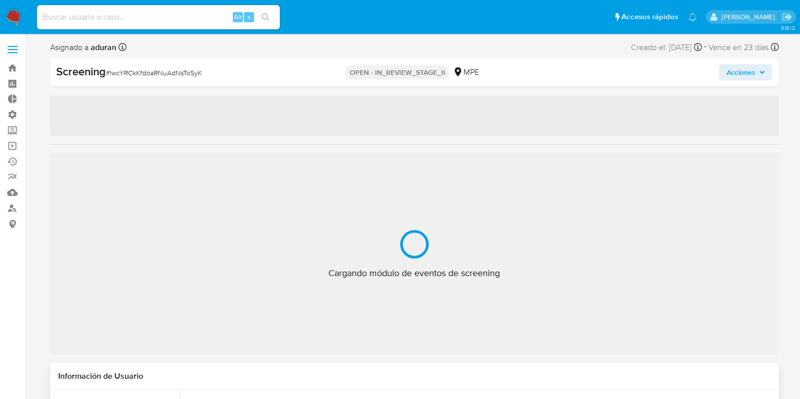
select select "10"
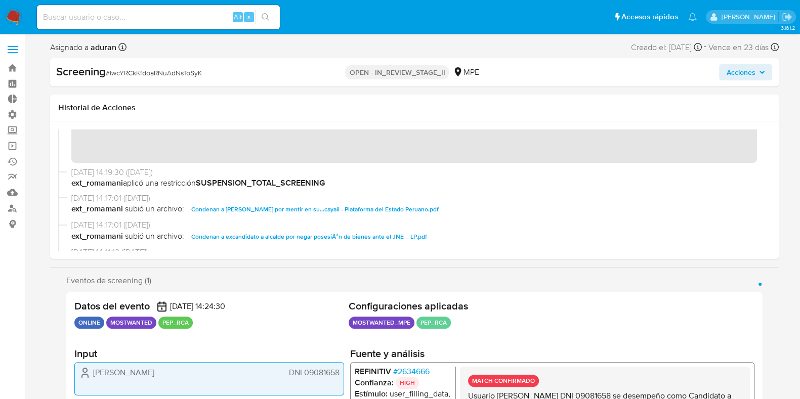
scroll to position [126, 0]
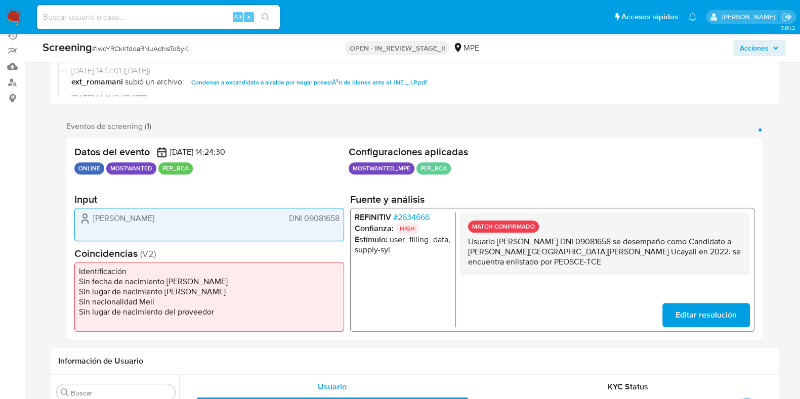
drag, startPoint x: 519, startPoint y: 262, endPoint x: 498, endPoint y: 261, distance: 20.3
click at [498, 261] on p "Usuario [PERSON_NAME] DNI 09081658 se desempeño como Candidato a [PERSON_NAME][…" at bounding box center [605, 252] width 274 height 30
click at [515, 261] on p "Usuario Walter Dyer Ampudia DNI 09081658 se desempeño como Candidato a Alcalde …" at bounding box center [605, 252] width 274 height 30
click at [606, 246] on p "Usuario Walter Dyer Ampudia DNI 09081658 se desempeño como Candidato a Alcalde …" at bounding box center [605, 252] width 274 height 30
drag, startPoint x: 498, startPoint y: 241, endPoint x: 570, endPoint y: 240, distance: 71.9
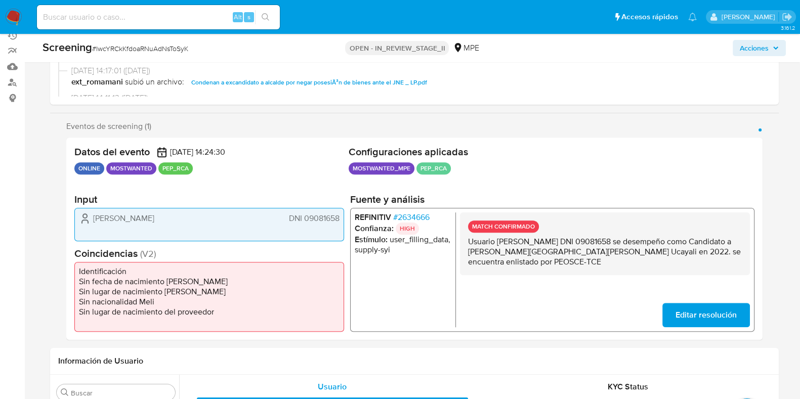
click at [570, 240] on p "Usuario Walter Dyer Ampudia DNI 09081658 se desempeño como Candidato a Alcalde …" at bounding box center [605, 252] width 274 height 30
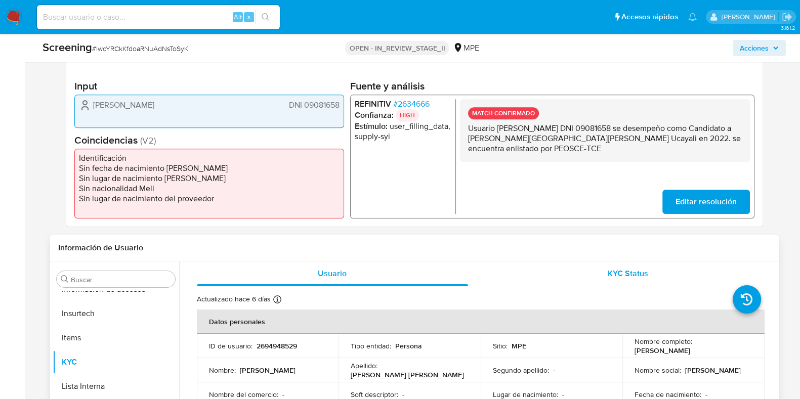
scroll to position [253, 0]
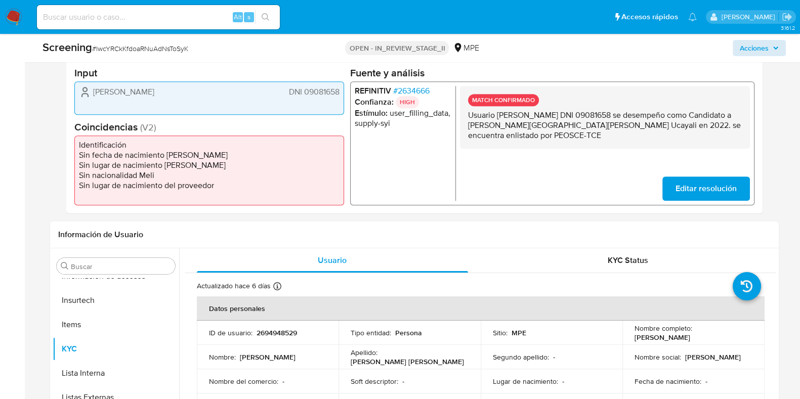
drag, startPoint x: 753, startPoint y: 36, endPoint x: 752, endPoint y: 46, distance: 9.7
click at [640, 37] on div "Screening # lwcYRCkKfdoaRNuAdNsToSyK OPEN - IN_REVIEW_STAGE_II MPE Acciones" at bounding box center [414, 48] width 756 height 28
click at [640, 46] on span "Acciones" at bounding box center [754, 48] width 29 height 16
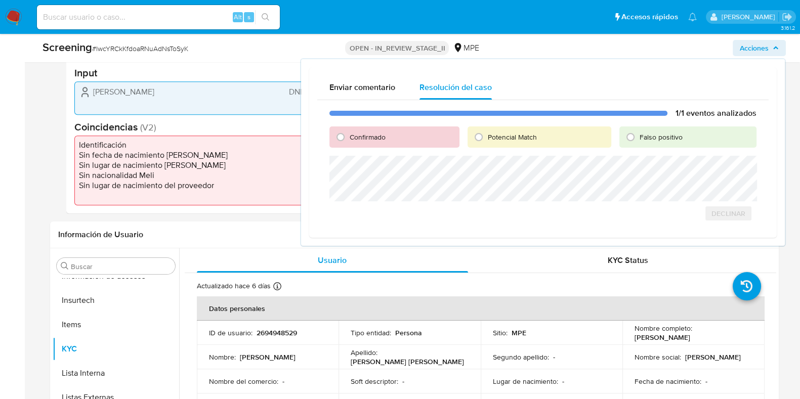
click at [364, 135] on span "Confirmado" at bounding box center [368, 137] width 36 height 10
click at [349, 135] on input "Confirmado" at bounding box center [341, 137] width 16 height 16
radio input "true"
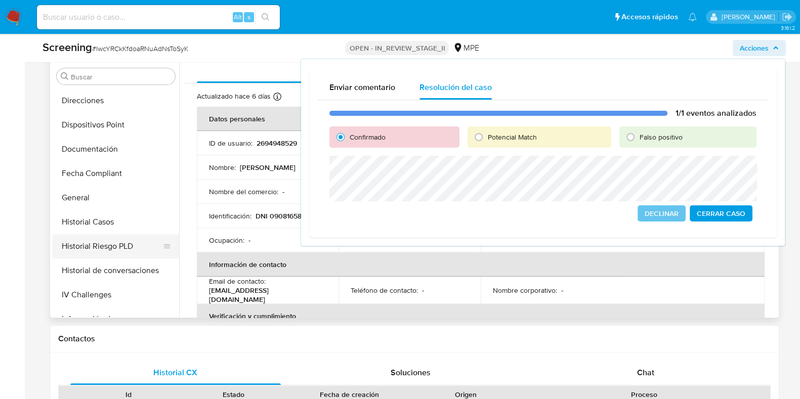
scroll to position [223, 0]
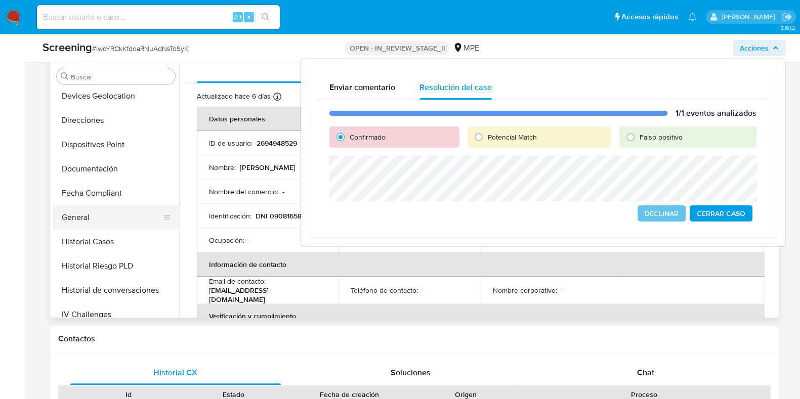
click at [86, 224] on button "General" at bounding box center [112, 217] width 118 height 24
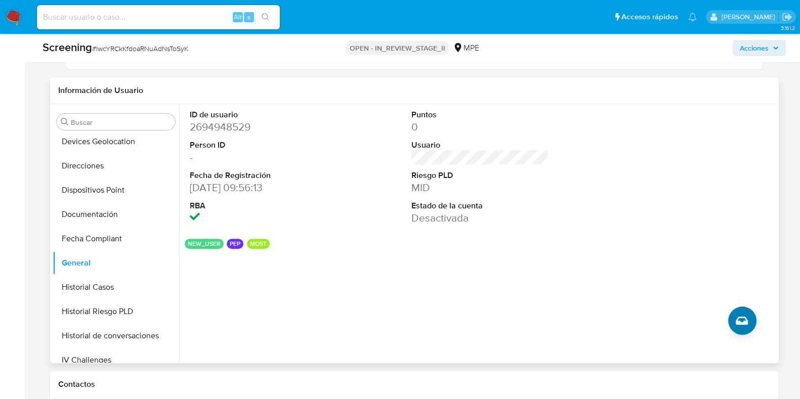
scroll to position [380, 0]
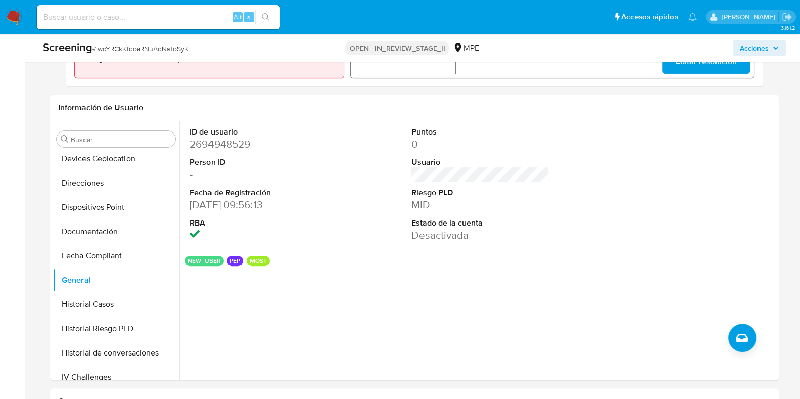
click at [640, 42] on span "Acciones" at bounding box center [754, 48] width 29 height 16
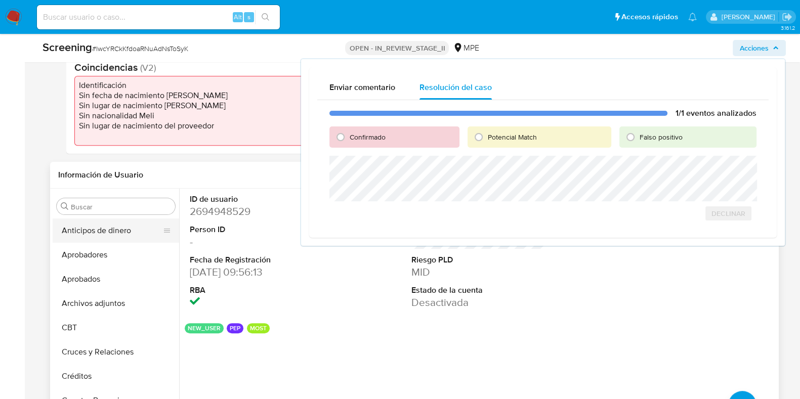
scroll to position [253, 0]
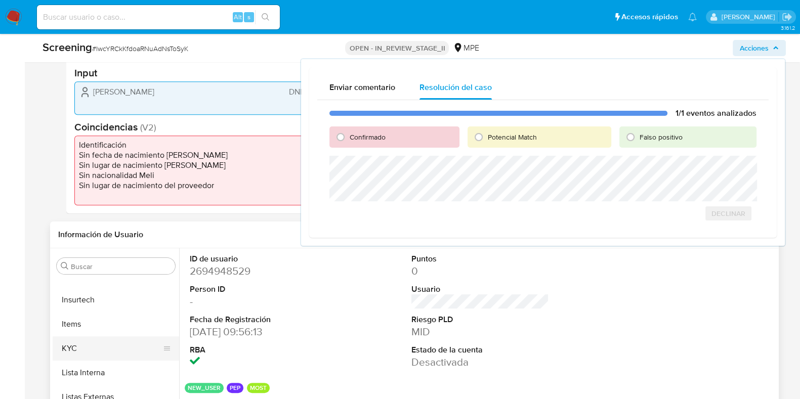
click at [81, 319] on button "KYC" at bounding box center [112, 349] width 118 height 24
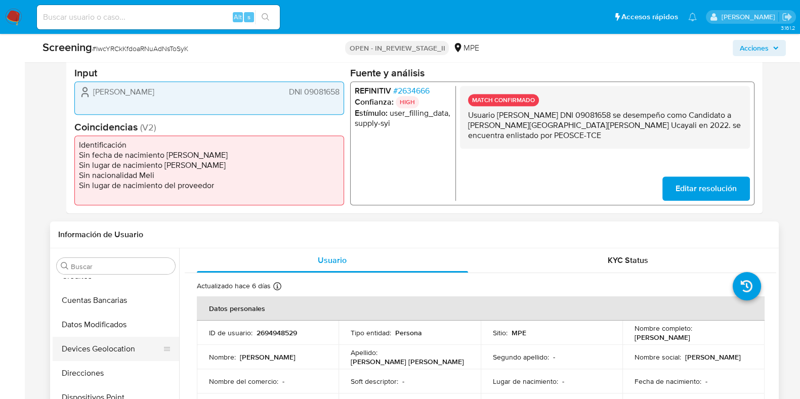
scroll to position [223, 0]
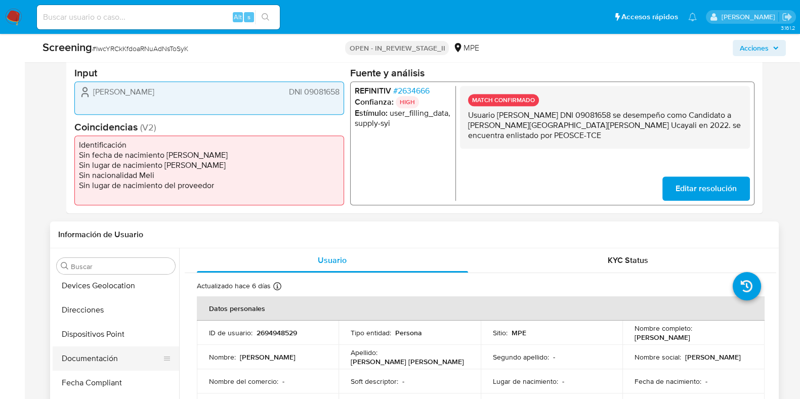
click at [112, 319] on button "Documentación" at bounding box center [112, 359] width 118 height 24
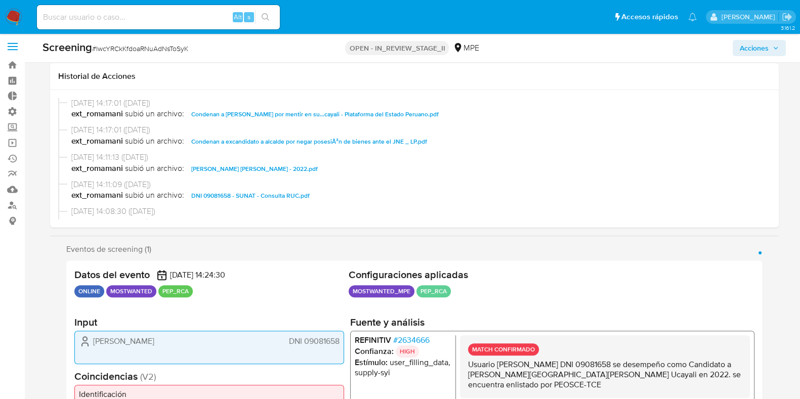
scroll to position [0, 0]
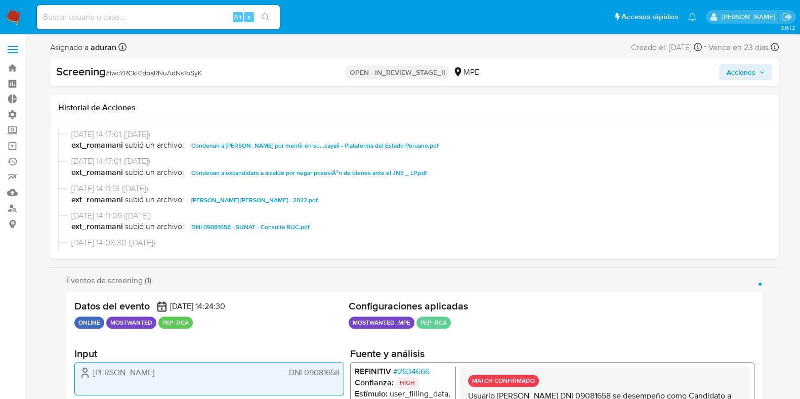
click at [640, 72] on span "Acciones" at bounding box center [740, 72] width 29 height 16
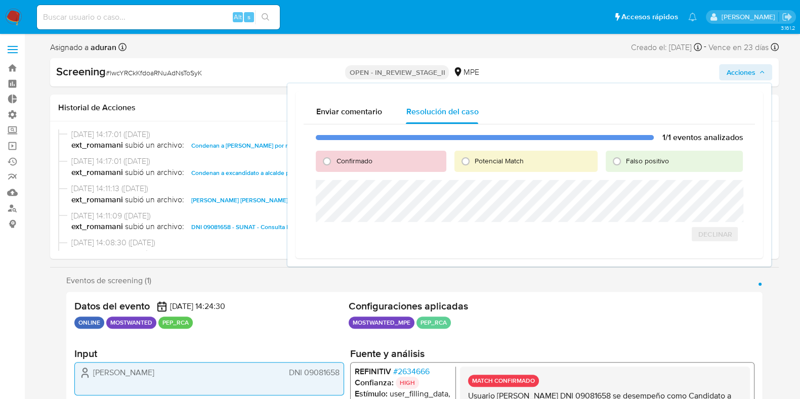
click at [336, 162] on span "Confirmado" at bounding box center [354, 161] width 36 height 10
click at [335, 162] on input "Confirmado" at bounding box center [327, 161] width 16 height 16
radio input "true"
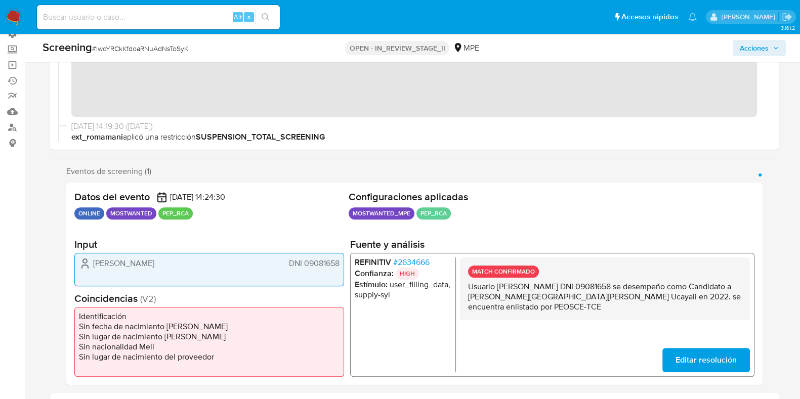
scroll to position [126, 0]
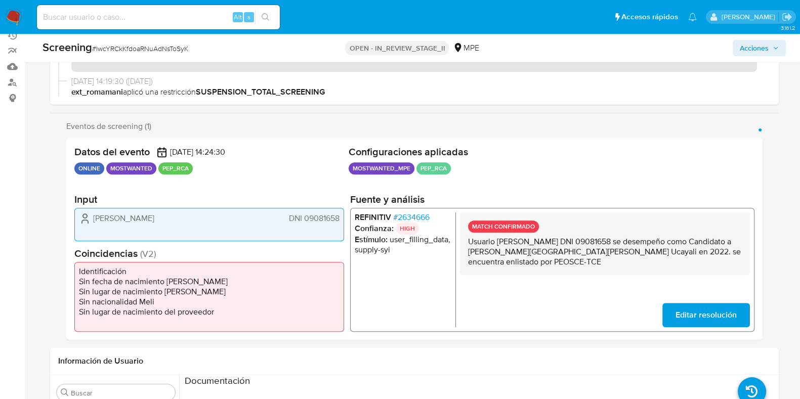
drag, startPoint x: 500, startPoint y: 243, endPoint x: 570, endPoint y: 241, distance: 69.9
click at [570, 241] on p "Usuario Walter Dyer Ampudia DNI 09081658 se desempeño como Candidato a Alcalde …" at bounding box center [605, 252] width 274 height 30
